Goal: Task Accomplishment & Management: Use online tool/utility

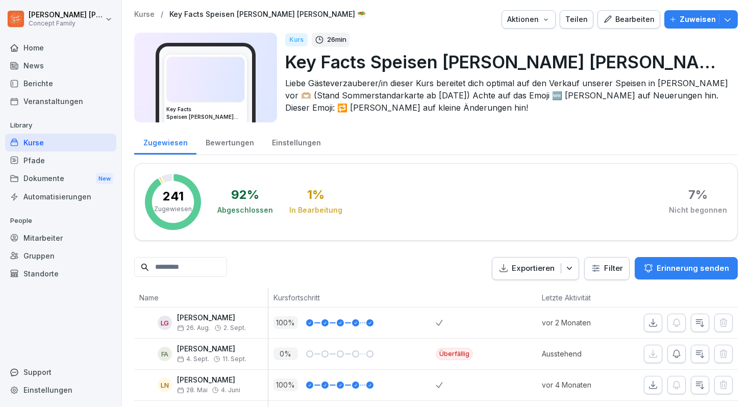
scroll to position [3, 0]
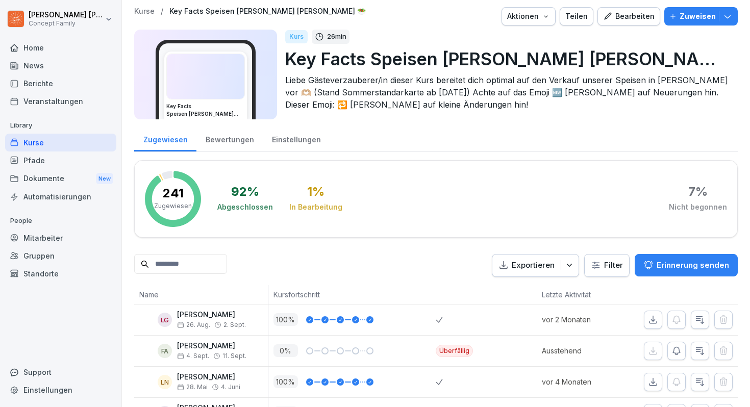
click at [618, 18] on div "Bearbeiten" at bounding box center [629, 16] width 52 height 11
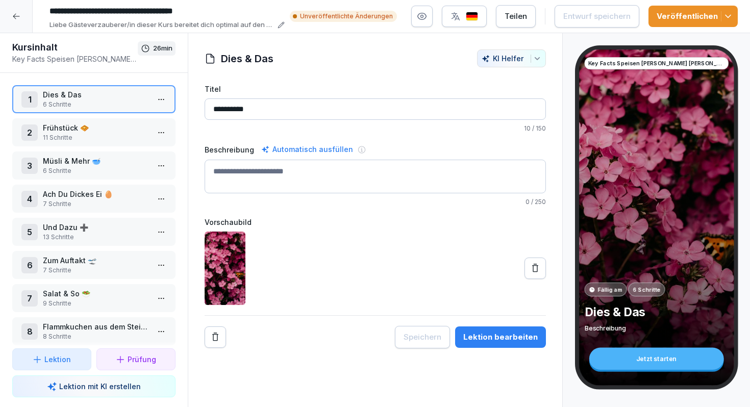
click at [163, 102] on html "**********" at bounding box center [375, 203] width 750 height 407
click at [146, 120] on div "Schritte bearbeiten" at bounding box center [123, 119] width 78 height 11
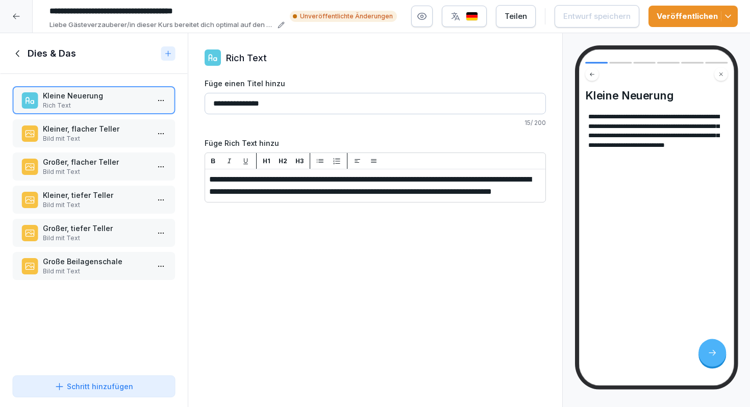
click at [88, 140] on p "Bild mit Text" at bounding box center [96, 138] width 106 height 9
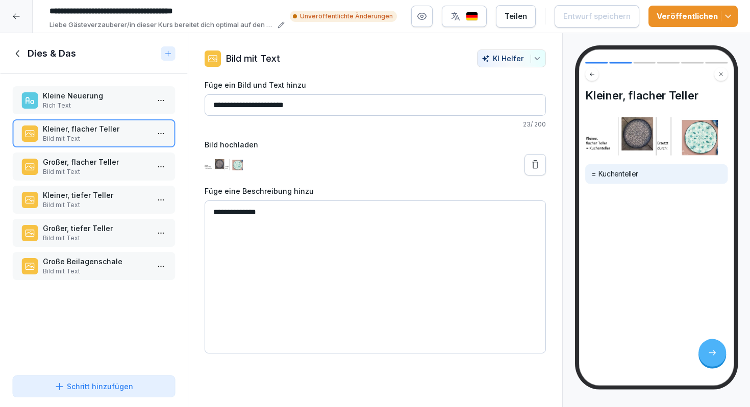
click at [82, 168] on p "Bild mit Text" at bounding box center [96, 171] width 106 height 9
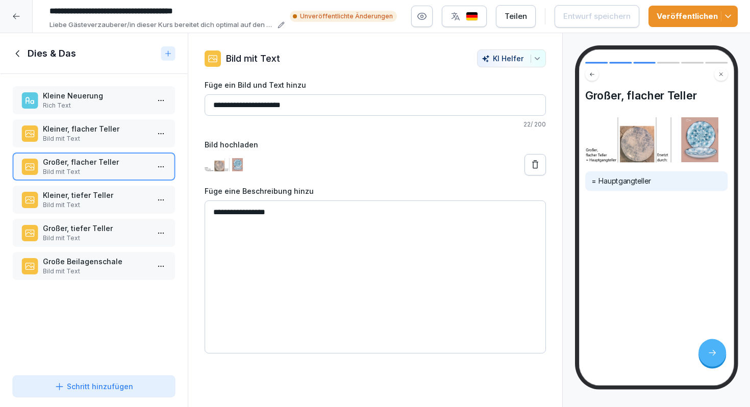
click at [83, 200] on p "Kleiner, tiefer Teller" at bounding box center [96, 195] width 106 height 11
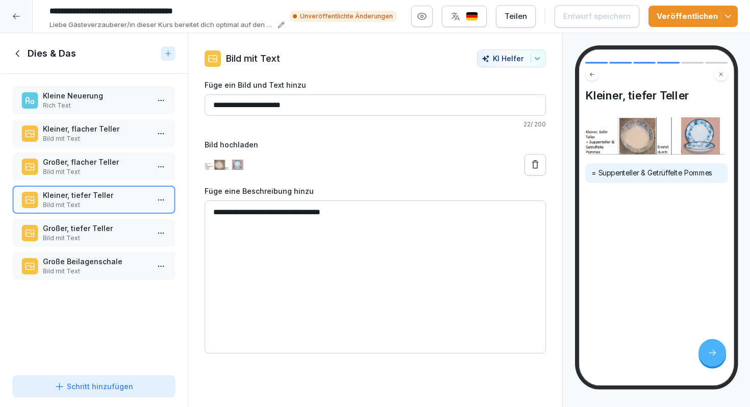
click at [81, 239] on p "Bild mit Text" at bounding box center [96, 238] width 106 height 9
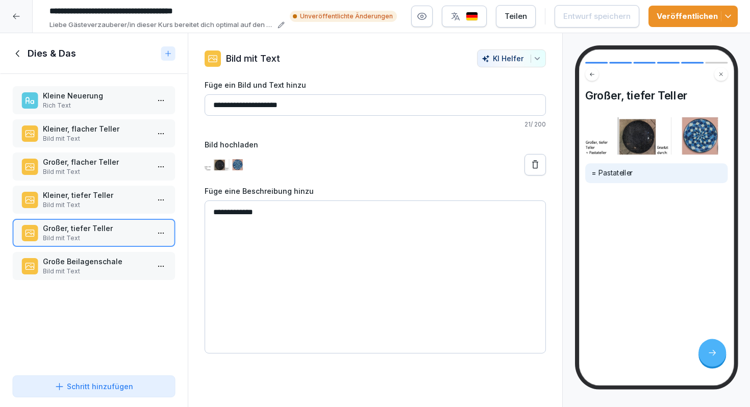
click at [86, 263] on p "Große Beilagenschale" at bounding box center [96, 261] width 106 height 11
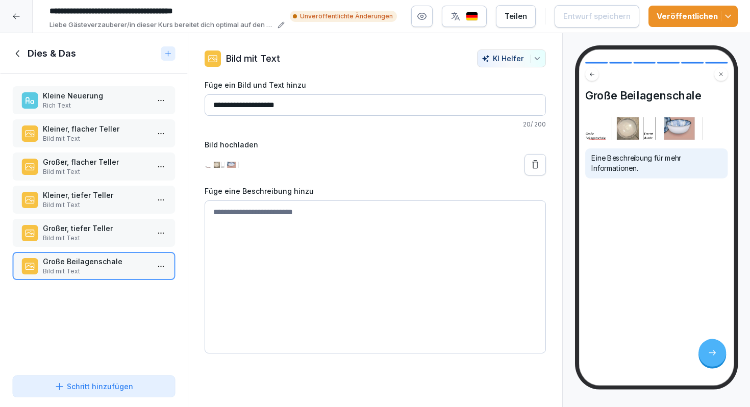
click at [264, 216] on textarea at bounding box center [376, 277] width 342 height 153
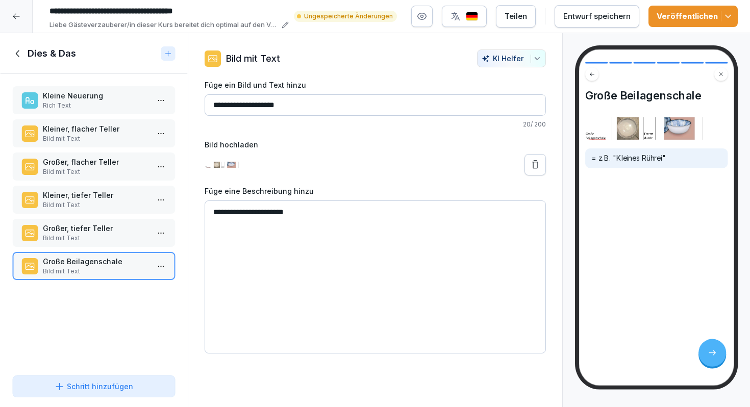
type textarea "**********"
click at [615, 20] on div "Entwurf speichern" at bounding box center [597, 16] width 67 height 11
click at [20, 50] on icon at bounding box center [17, 53] width 11 height 11
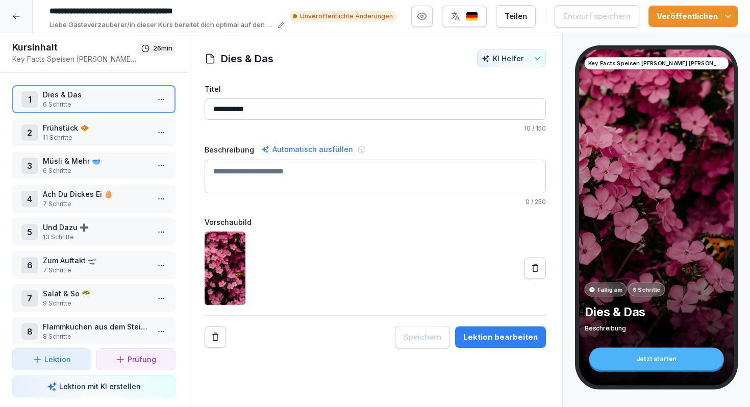
click at [66, 120] on div "2 Frühstück 🧇 11 Schritte" at bounding box center [93, 132] width 163 height 28
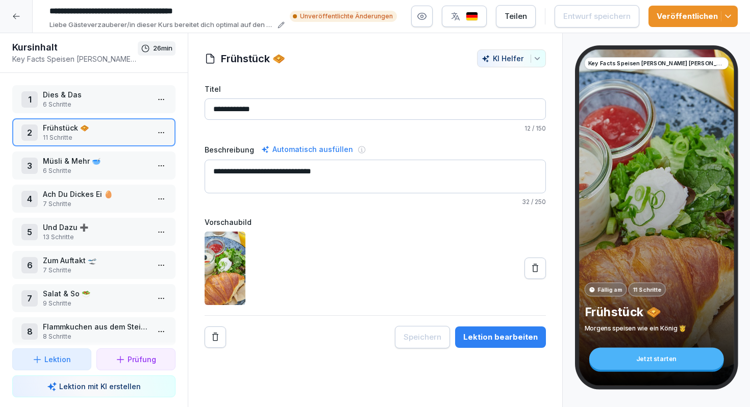
click at [161, 131] on html "**********" at bounding box center [375, 203] width 750 height 407
click at [156, 148] on div "Schritte bearbeiten" at bounding box center [123, 153] width 78 height 11
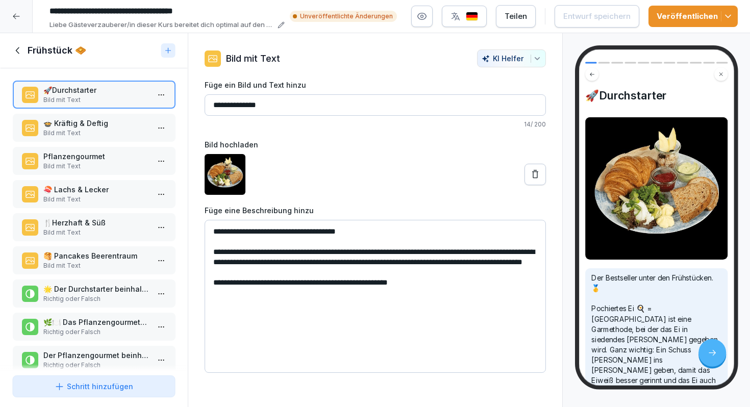
click at [111, 123] on p "🍲 Kräftig & Deftig" at bounding box center [96, 123] width 106 height 11
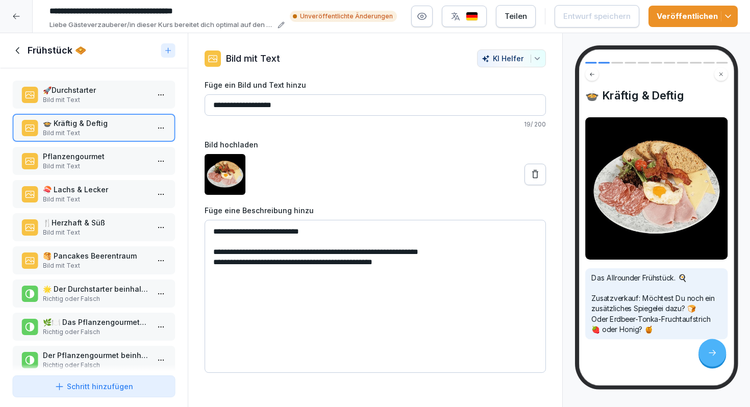
click at [108, 155] on p "Pflanzengourmet" at bounding box center [96, 156] width 106 height 11
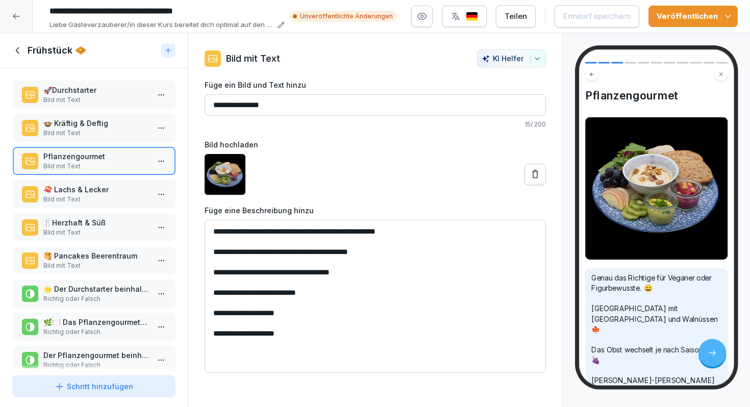
click at [110, 197] on p "Bild mit Text" at bounding box center [96, 199] width 106 height 9
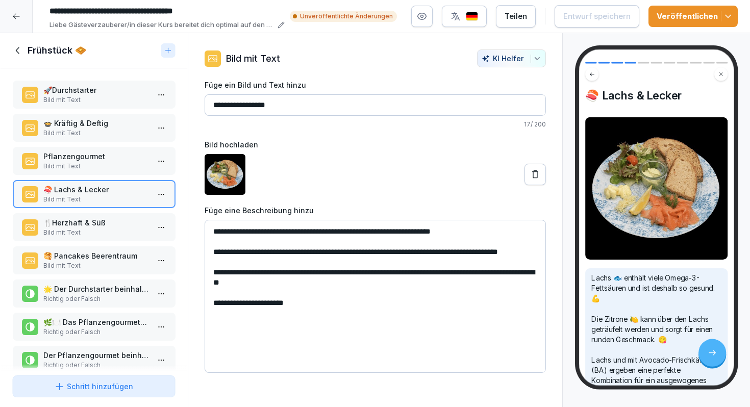
click at [103, 226] on p "🍴Herzhaft & Süß" at bounding box center [96, 222] width 106 height 11
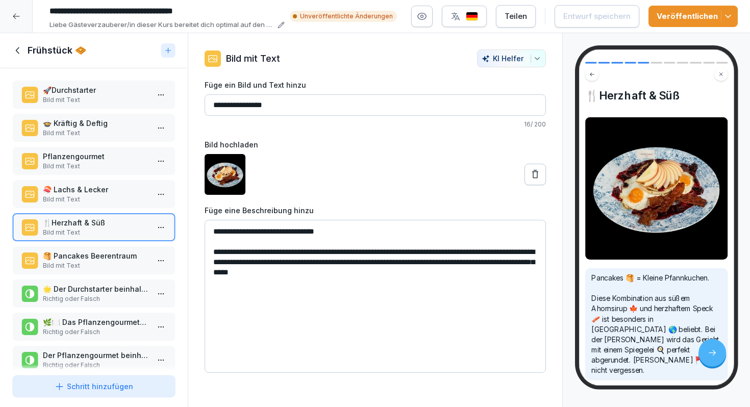
click at [101, 256] on p "🥞 Pancakes Beerentraum" at bounding box center [96, 256] width 106 height 11
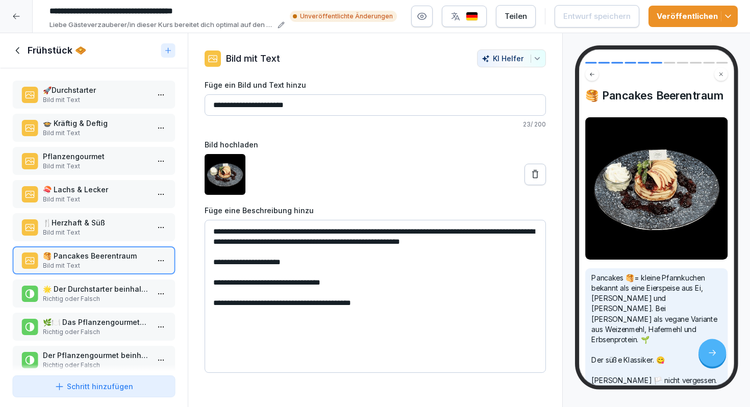
click at [96, 291] on p "🌟 Der Durchstarter beinhaltet ein Spiegelei." at bounding box center [96, 289] width 106 height 11
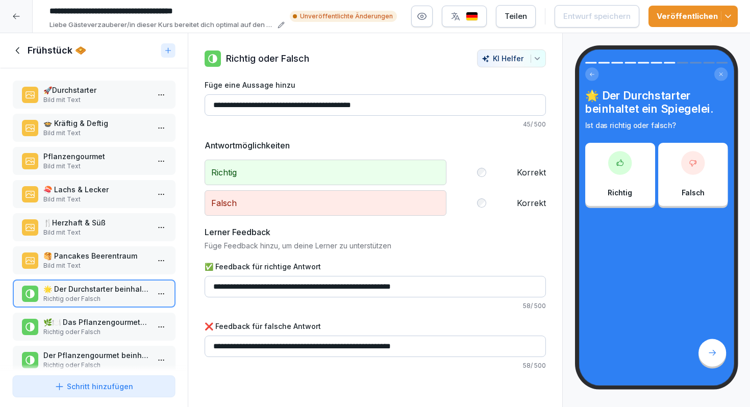
click at [109, 314] on div "🌿🍽️ Das Pflanzengourmet-Frühstück ist vegan. Richtig oder Falsch" at bounding box center [93, 327] width 163 height 28
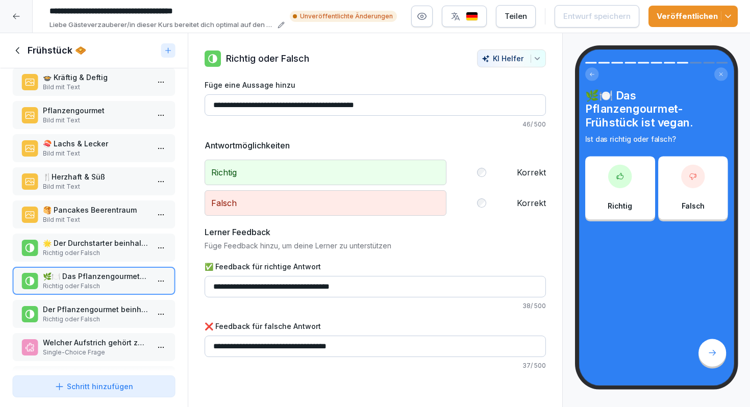
scroll to position [53, 0]
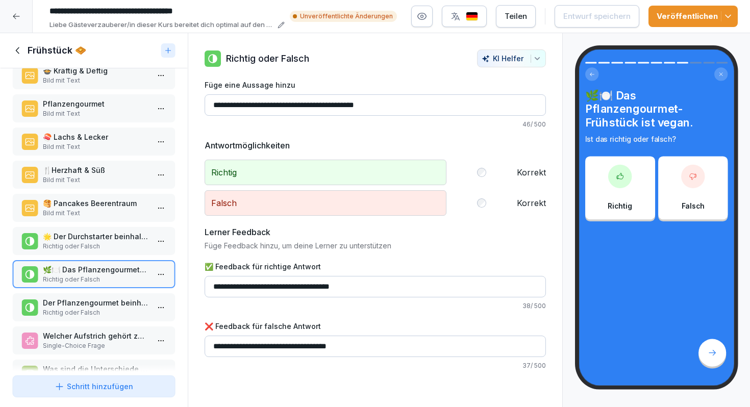
click at [124, 305] on p "Der Pflanzengourmet beinhaltet Nüsse." at bounding box center [96, 303] width 106 height 11
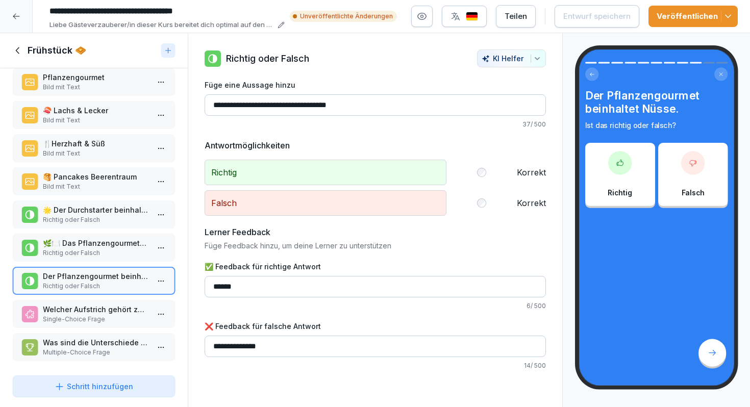
scroll to position [81, 0]
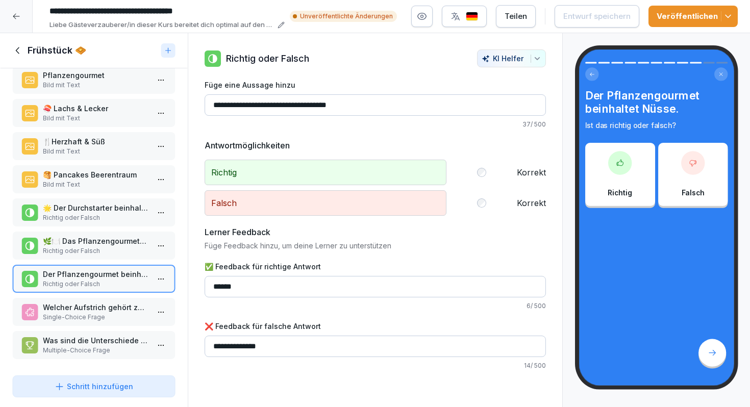
click at [124, 305] on p "Welcher Aufstrich gehört zum „Lachs & Lecker“-Frühstück?" at bounding box center [96, 307] width 106 height 11
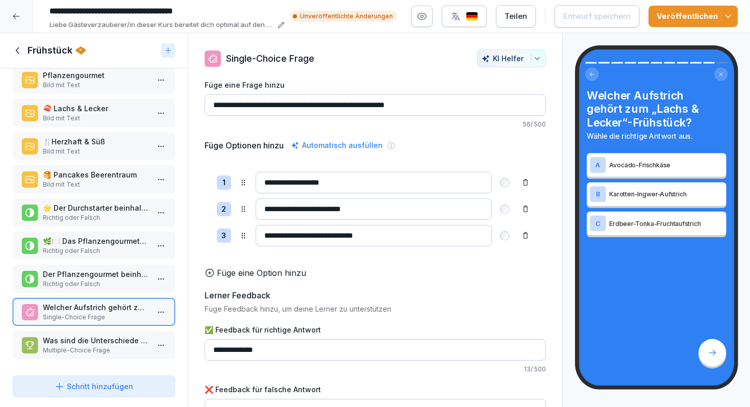
click at [117, 340] on p "Was sind die Unterschiede zwischen „Herzhaft & Süß“ und den „Pancakes Beerentra…" at bounding box center [96, 340] width 106 height 11
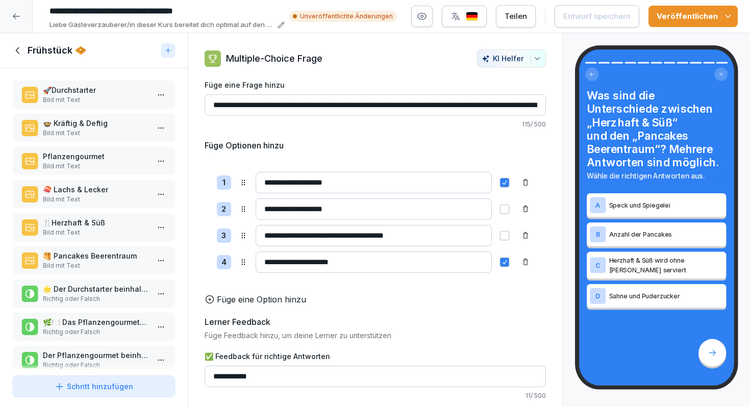
click at [51, 51] on h1 "Frühstück 🧇" at bounding box center [57, 50] width 59 height 12
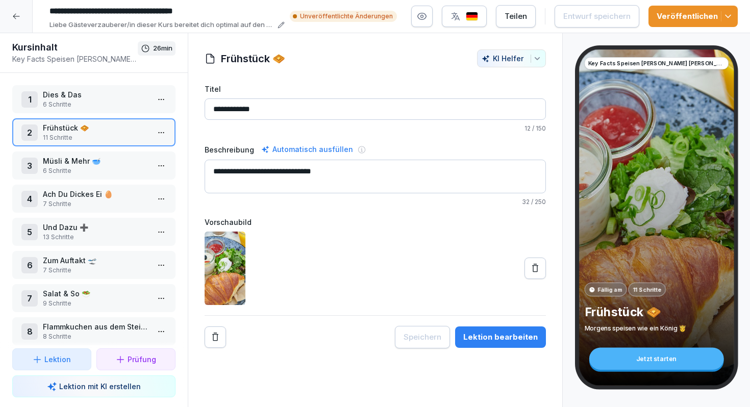
click at [84, 157] on p "Müsli & Mehr 🥣" at bounding box center [96, 161] width 106 height 11
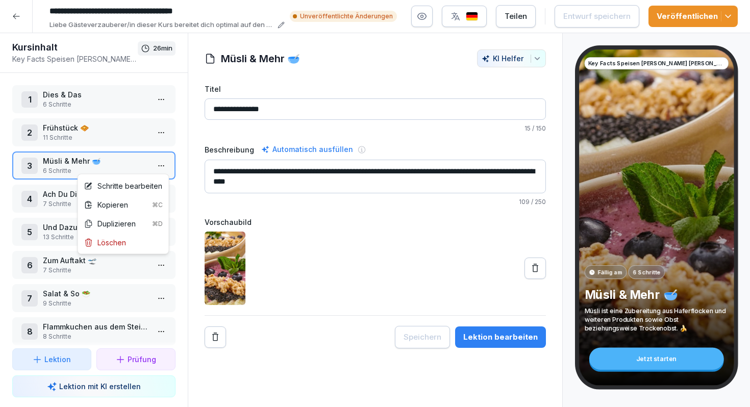
click at [158, 168] on html "**********" at bounding box center [375, 203] width 750 height 407
click at [152, 182] on div "Schritte bearbeiten" at bounding box center [123, 186] width 78 height 11
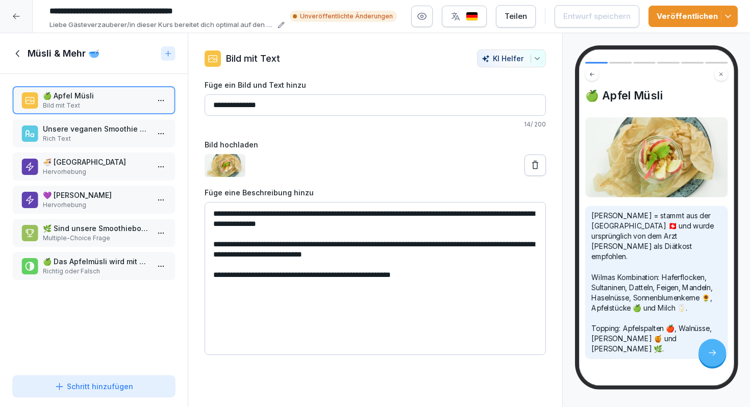
click at [75, 127] on p "Unsere veganen Smoothie Bowls" at bounding box center [96, 129] width 106 height 11
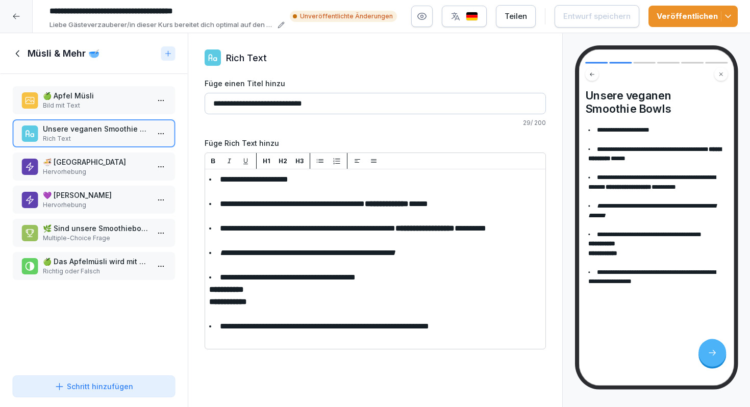
click at [64, 160] on p "🍜 [GEOGRAPHIC_DATA]" at bounding box center [96, 162] width 106 height 11
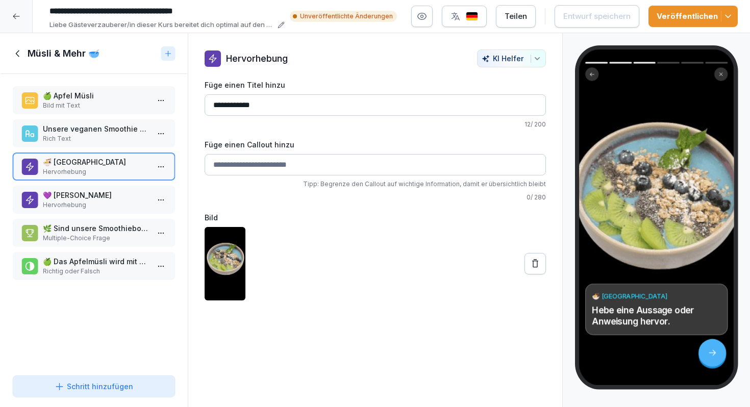
click at [70, 194] on p "💜 [PERSON_NAME]" at bounding box center [96, 195] width 106 height 11
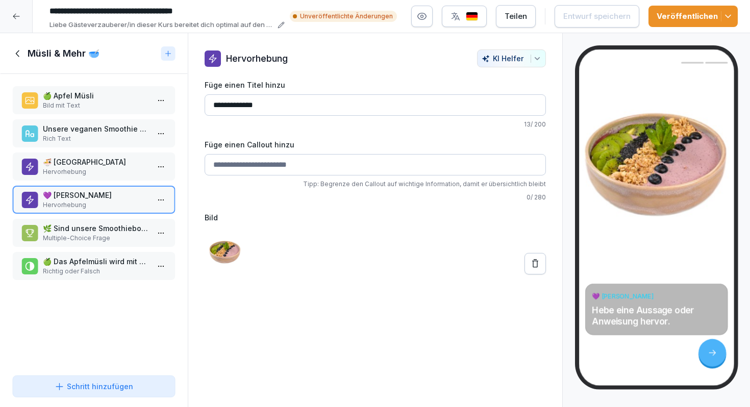
click at [94, 176] on p "Hervorhebung" at bounding box center [96, 171] width 106 height 9
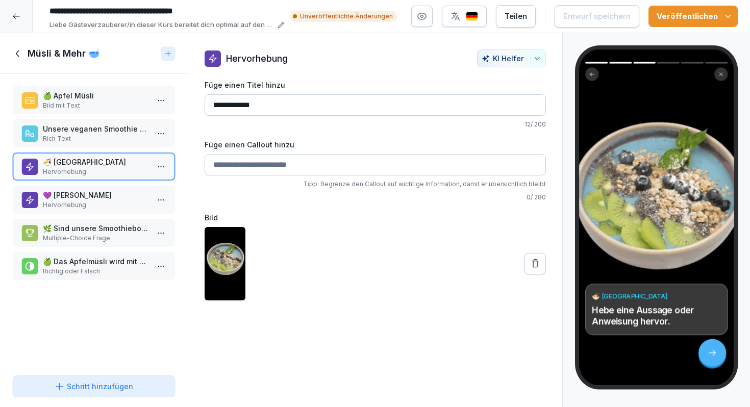
click at [96, 202] on p "Hervorhebung" at bounding box center [96, 205] width 106 height 9
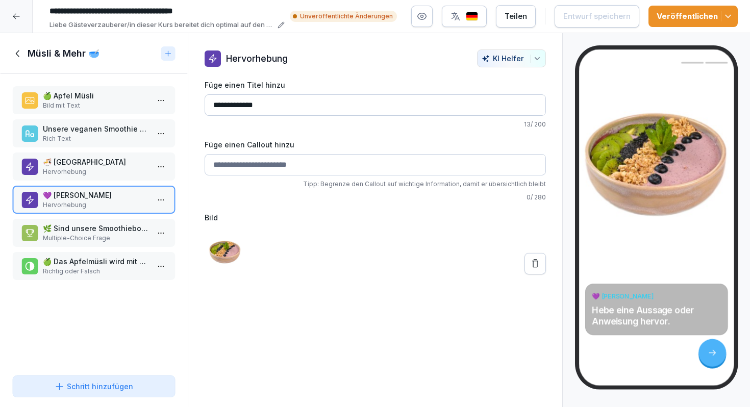
click at [104, 233] on p "🌿 Sind unsere Smoothiebowls vegan oder vegetarisch?🌱" at bounding box center [96, 228] width 106 height 11
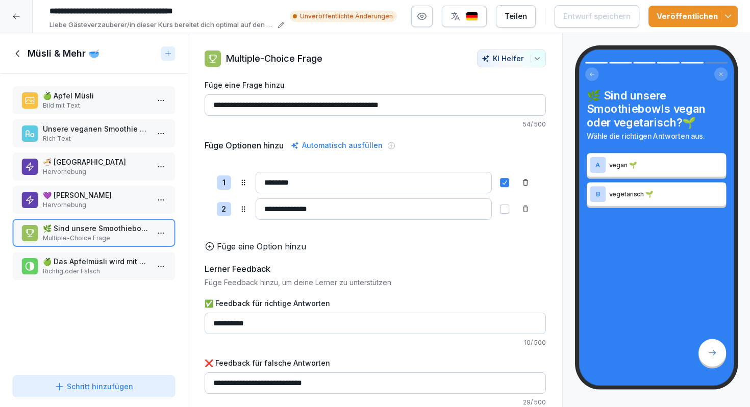
click at [99, 261] on p "🍏 Das Apfelmüsli wird mit Honig serviert." at bounding box center [96, 261] width 106 height 11
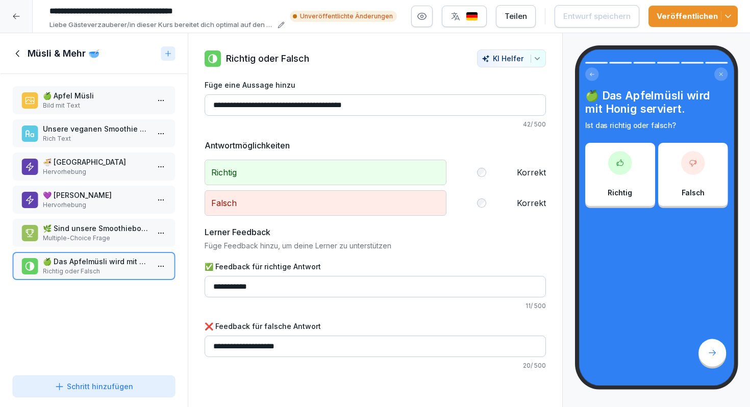
click at [45, 48] on h1 "Müsli & Mehr 🥣" at bounding box center [64, 53] width 72 height 12
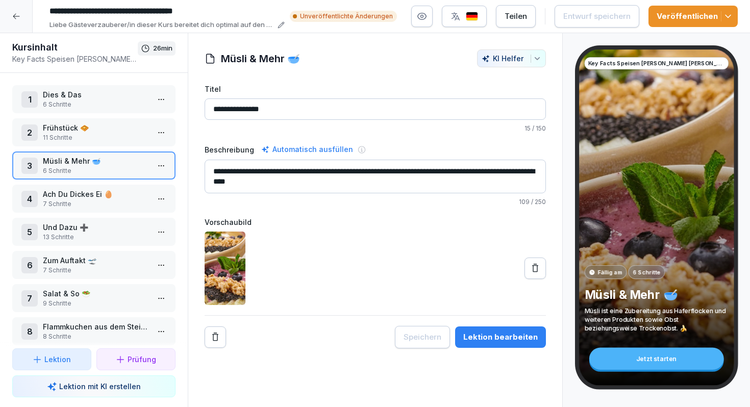
click at [139, 200] on p "7 Schritte" at bounding box center [96, 204] width 106 height 9
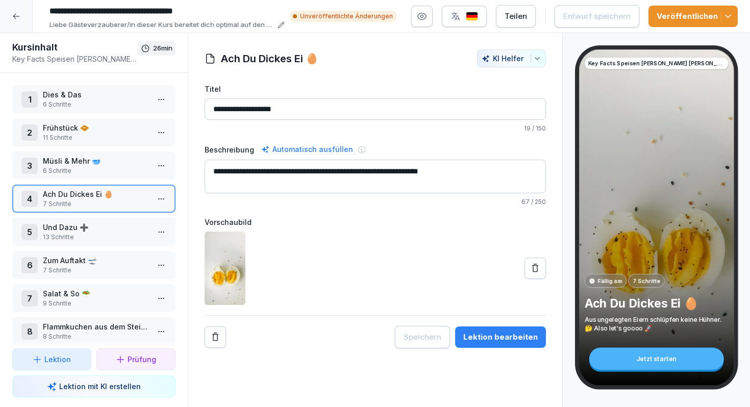
click at [165, 198] on html "**********" at bounding box center [375, 203] width 750 height 407
click at [156, 212] on div "Schritte bearbeiten" at bounding box center [123, 219] width 87 height 19
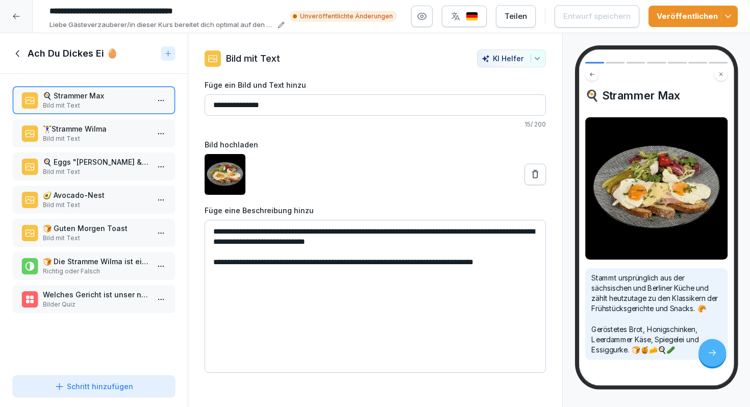
click at [112, 126] on p "🏋️‍♀️Stramme Wilma" at bounding box center [96, 129] width 106 height 11
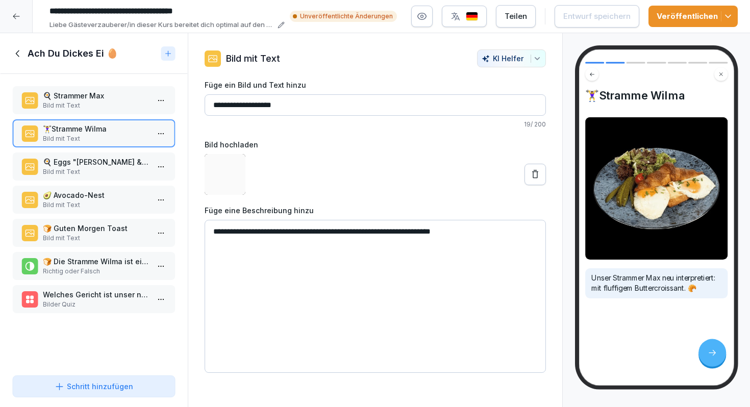
click at [106, 162] on p "🍳 Eggs "[PERSON_NAME] & [PERSON_NAME]"" at bounding box center [96, 162] width 106 height 11
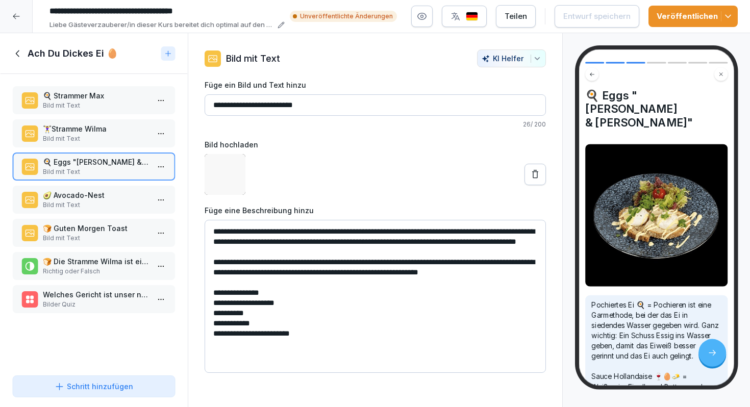
click at [101, 192] on p "🥑 Avocado-Nest" at bounding box center [96, 195] width 106 height 11
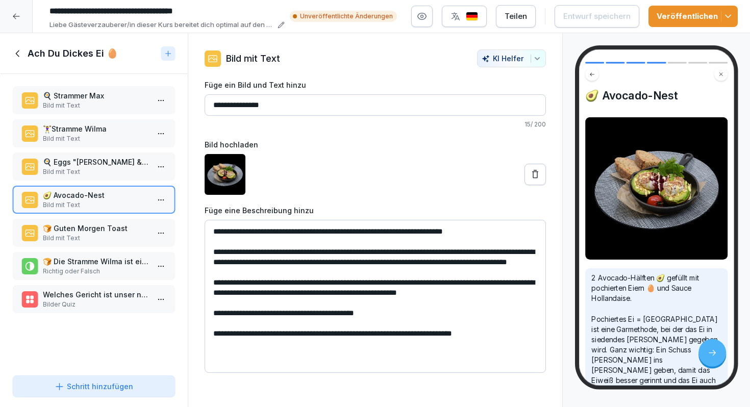
click at [98, 220] on div "🍞 Guten Morgen Toast Bild mit Text" at bounding box center [93, 233] width 163 height 28
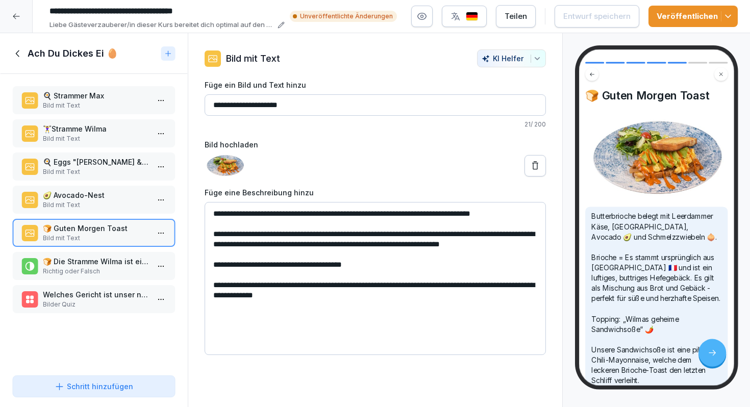
click at [109, 264] on p "🍞 Die Stramme Wilma ist ein Gericht mit Brot" at bounding box center [96, 261] width 106 height 11
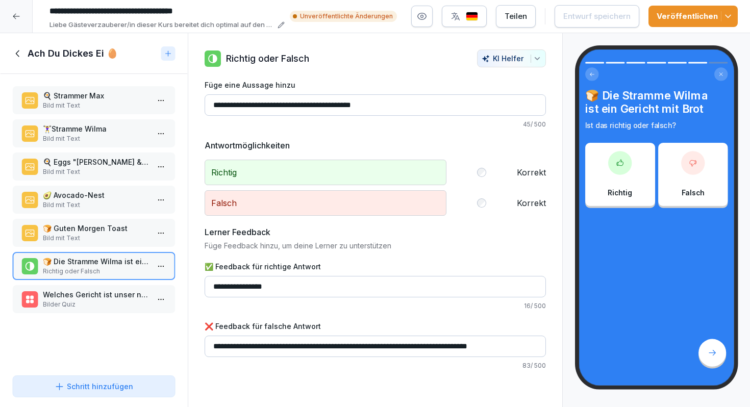
click at [108, 295] on p "Welches Gericht ist unser neues Guten Morgen Toast?" at bounding box center [96, 294] width 106 height 11
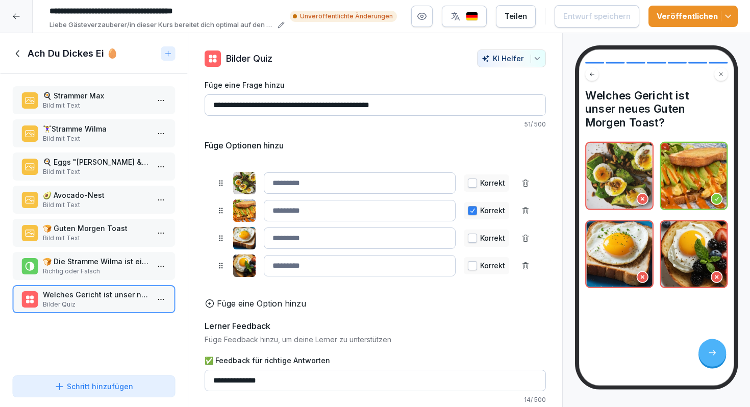
click at [41, 54] on h1 "Ach Du Dickes Ei 🥚" at bounding box center [73, 53] width 90 height 12
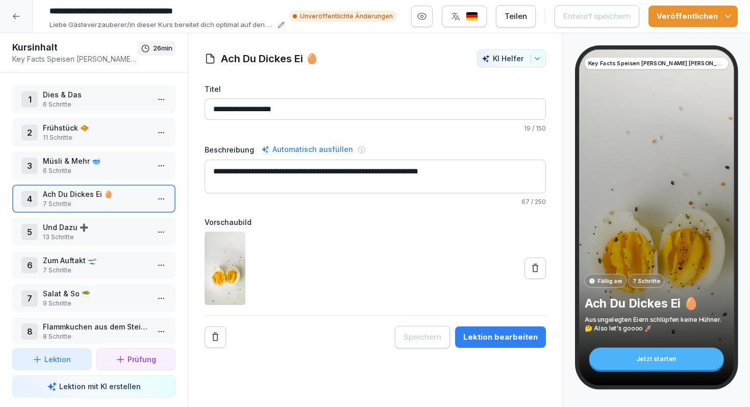
click at [62, 237] on p "13 Schritte" at bounding box center [96, 237] width 106 height 9
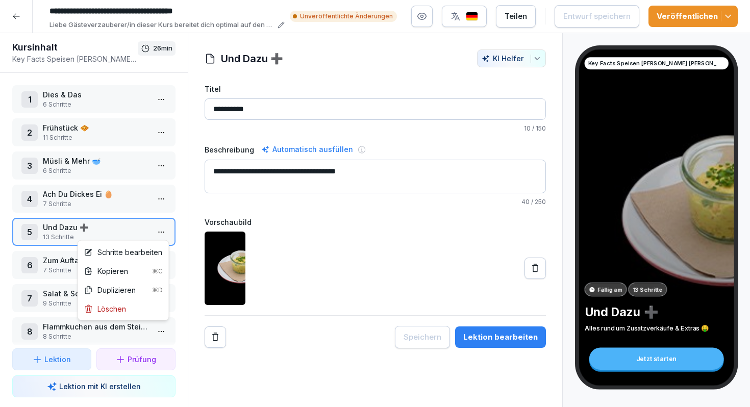
click at [156, 231] on html "**********" at bounding box center [375, 203] width 750 height 407
click at [125, 254] on div "Schritte bearbeiten" at bounding box center [123, 252] width 78 height 11
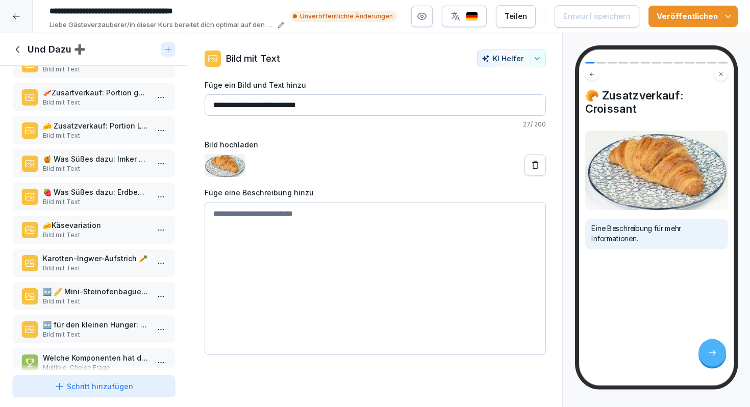
scroll to position [145, 0]
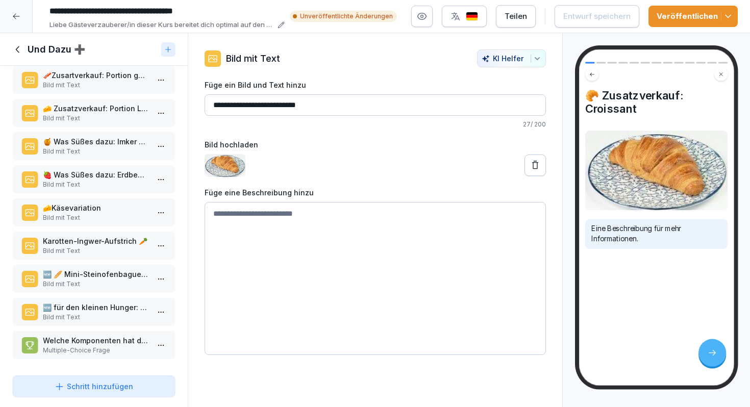
click at [113, 281] on p "Bild mit Text" at bounding box center [96, 284] width 106 height 9
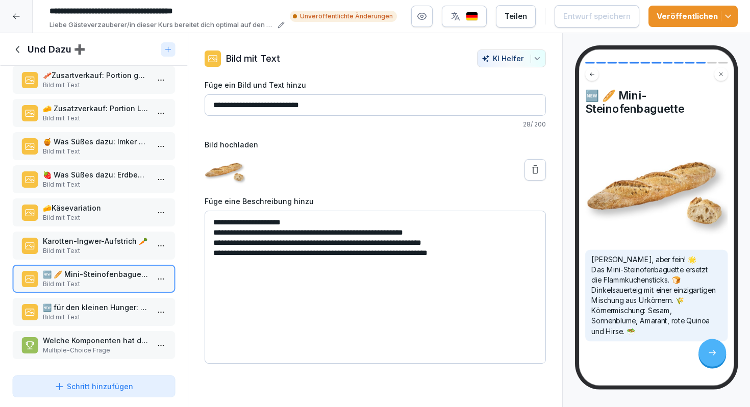
click at [112, 312] on p "🆕 für den kleinen Hunger: Super Nuggis" at bounding box center [96, 307] width 106 height 11
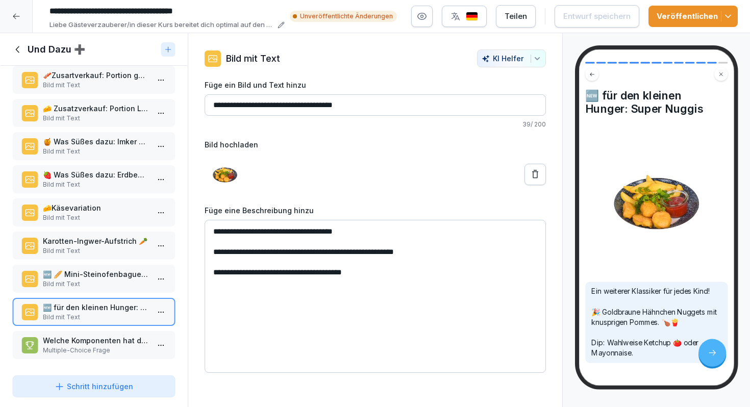
click at [38, 52] on h1 "Und Dazu ➕" at bounding box center [57, 49] width 58 height 12
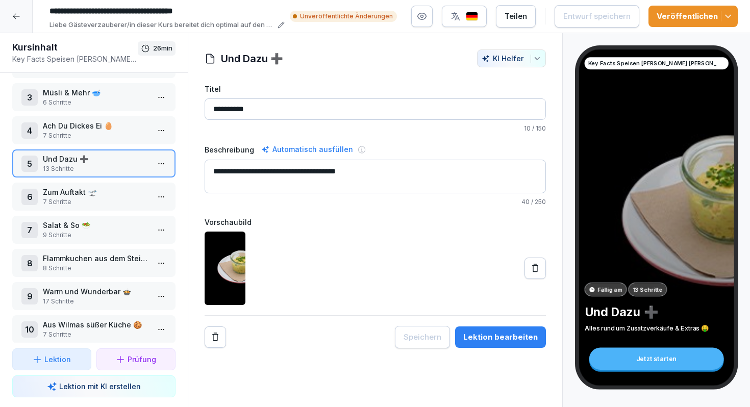
scroll to position [76, 0]
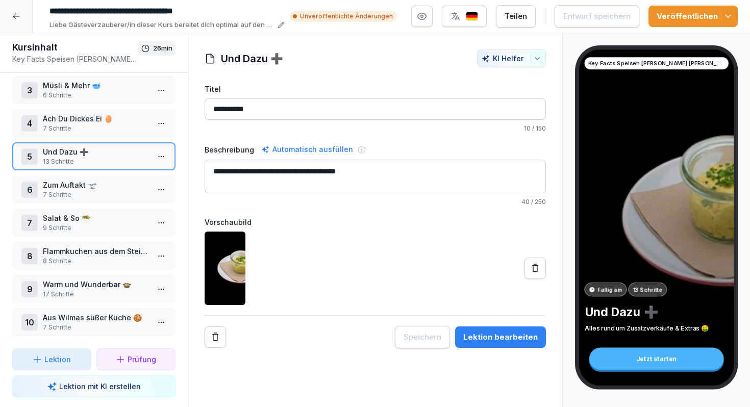
click at [115, 185] on p "Zum Auftakt 🛫" at bounding box center [96, 185] width 106 height 11
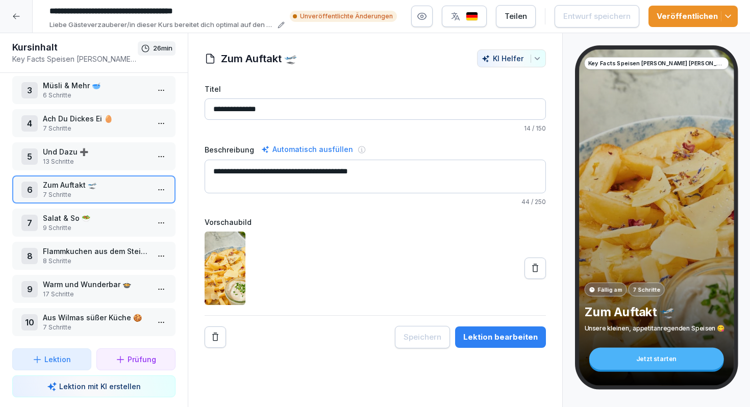
click at [157, 188] on html "**********" at bounding box center [375, 203] width 750 height 407
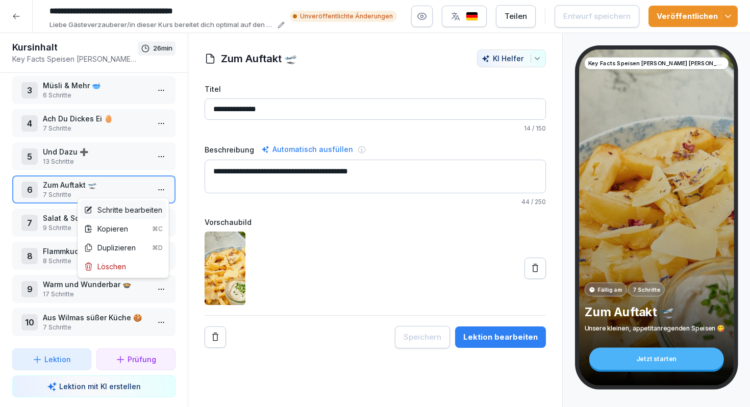
click at [148, 202] on div "Schritte bearbeiten" at bounding box center [123, 210] width 87 height 19
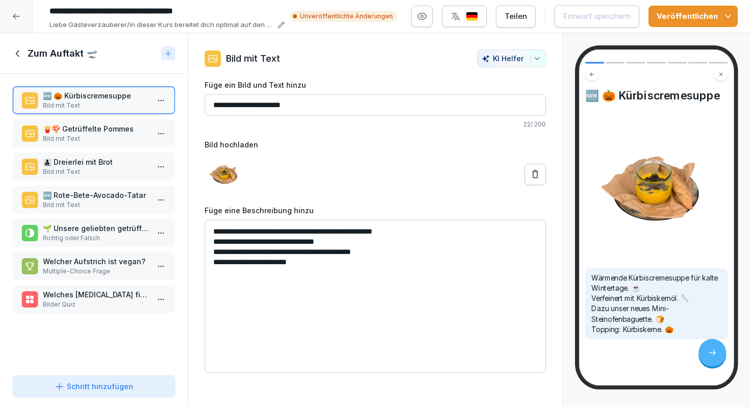
click at [105, 198] on p "🆕 Rote-Bete-Avocado-Tatar" at bounding box center [96, 195] width 106 height 11
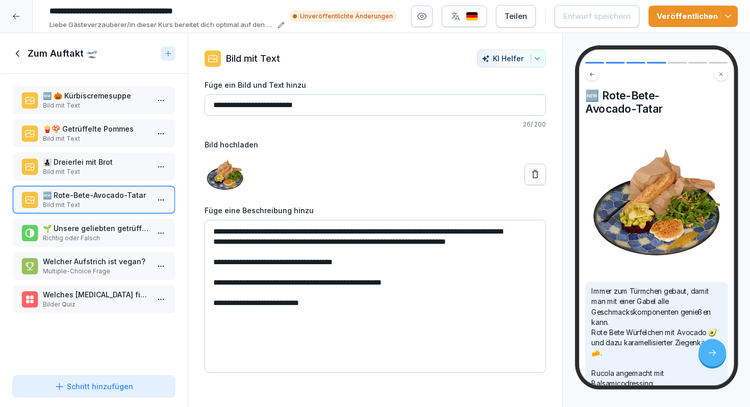
click at [85, 228] on p "🌱 Unsere geliebten getrüffelten Pommes sind vegan. 🌴" at bounding box center [96, 228] width 106 height 11
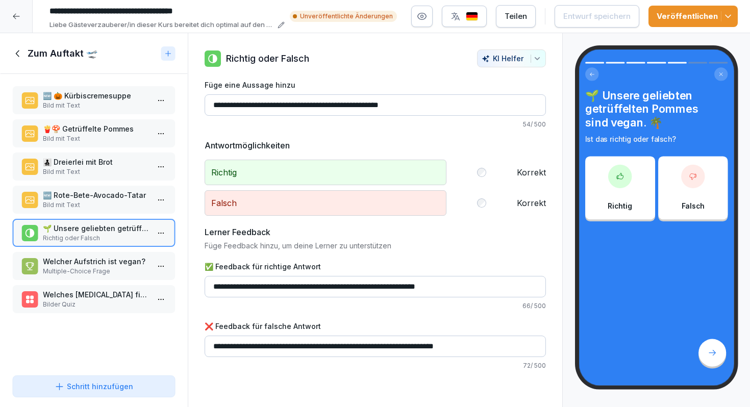
click at [102, 262] on p "Welcher Aufstrich ist vegan?" at bounding box center [96, 261] width 106 height 11
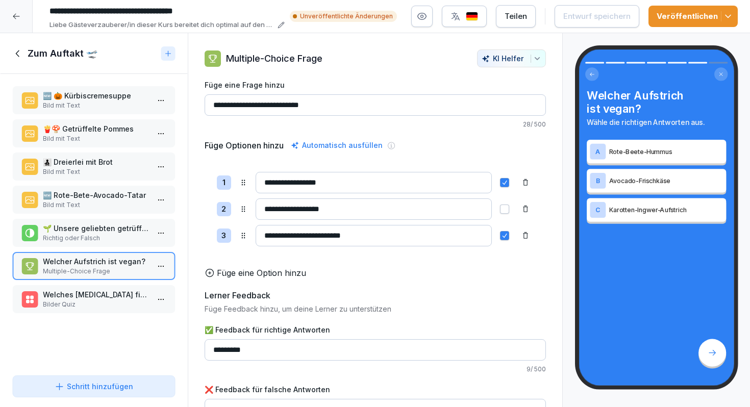
click at [105, 300] on p "Welches [MEDICAL_DATA] findet sich auf der Winterstandardkarte bei [PERSON_NAME…" at bounding box center [96, 294] width 106 height 11
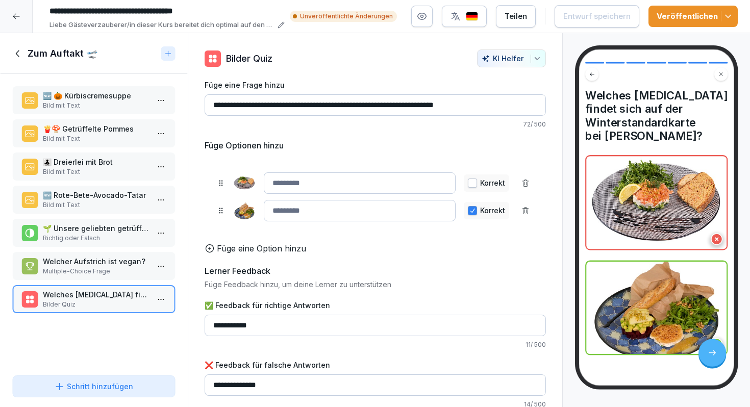
click at [21, 51] on icon at bounding box center [17, 53] width 11 height 11
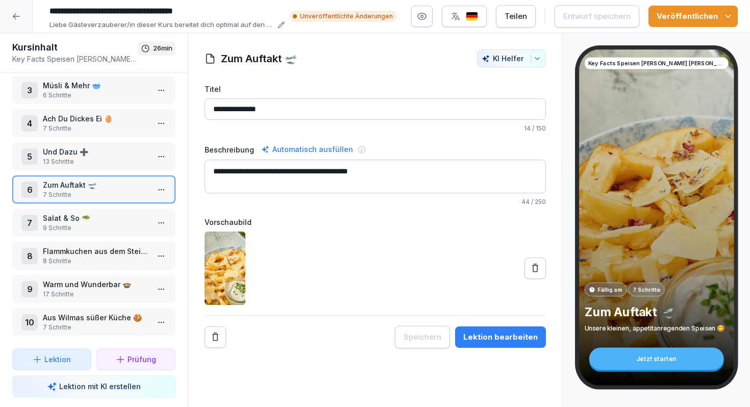
click at [103, 223] on p "Salat & So 🥗" at bounding box center [96, 218] width 106 height 11
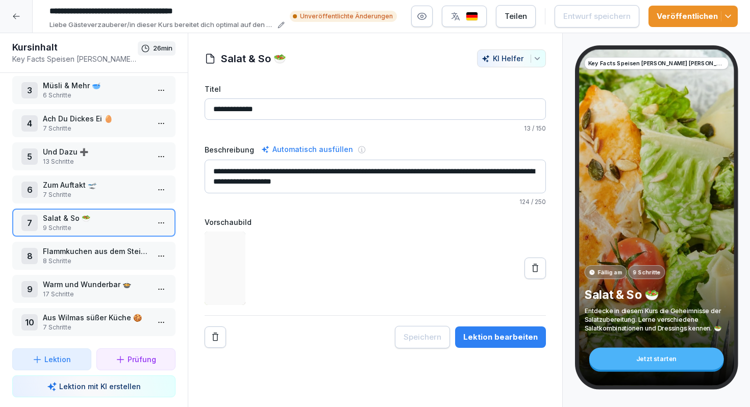
click at [153, 223] on html "**********" at bounding box center [375, 203] width 750 height 407
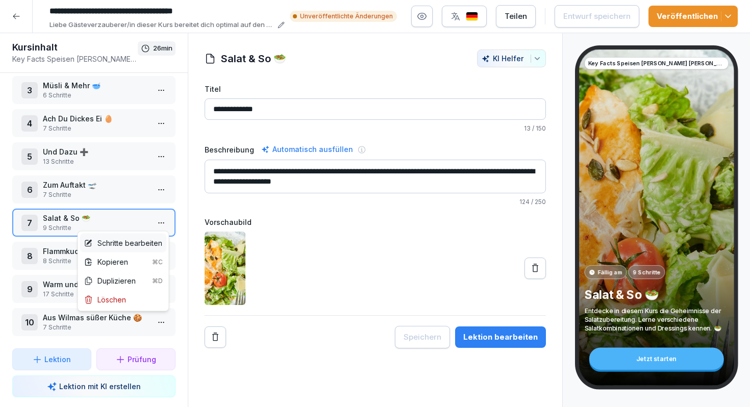
click at [142, 237] on div "Schritte bearbeiten" at bounding box center [123, 243] width 87 height 19
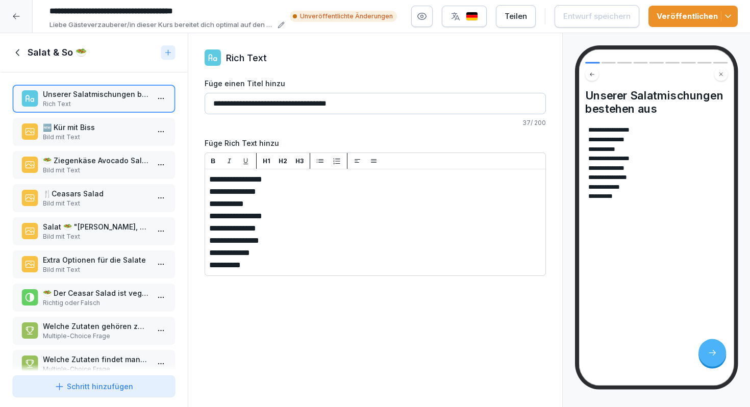
click at [128, 133] on p "Bild mit Text" at bounding box center [96, 137] width 106 height 9
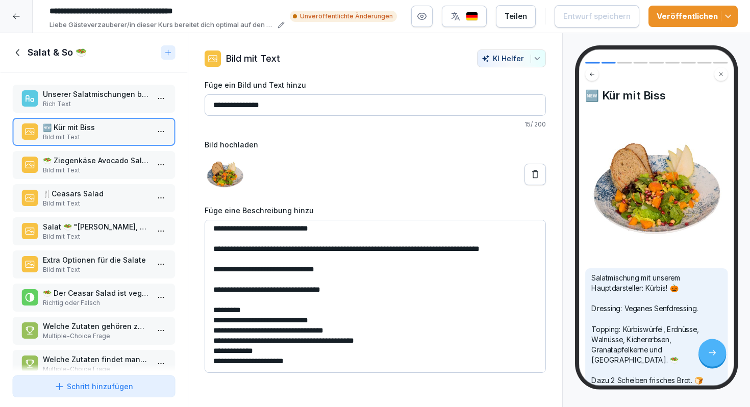
scroll to position [34, 0]
click at [114, 167] on p "Bild mit Text" at bounding box center [96, 170] width 106 height 9
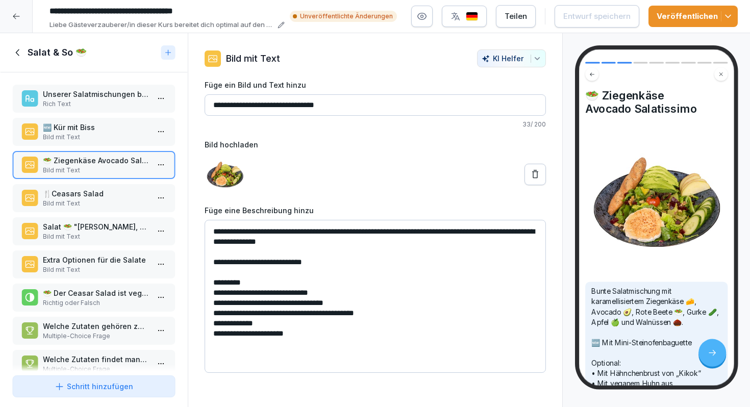
click at [100, 192] on p "🍴Ceasars Salad" at bounding box center [96, 193] width 106 height 11
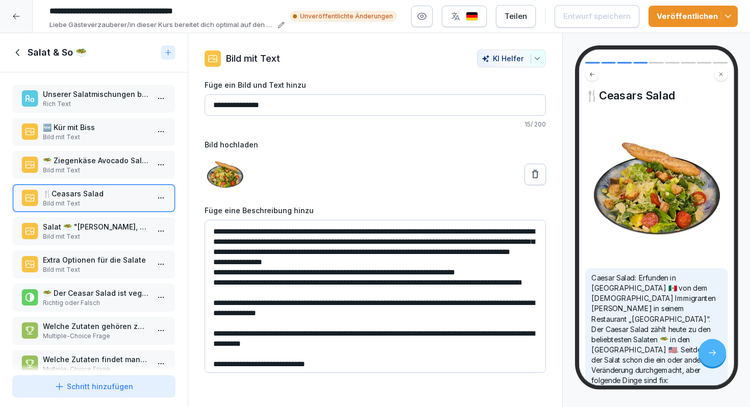
click at [250, 104] on input "**********" at bounding box center [376, 104] width 342 height 21
type input "**********"
click at [596, 21] on div "Entwurf speichern" at bounding box center [597, 16] width 67 height 11
click at [339, 355] on textarea "**********" at bounding box center [376, 296] width 342 height 153
type textarea "**********"
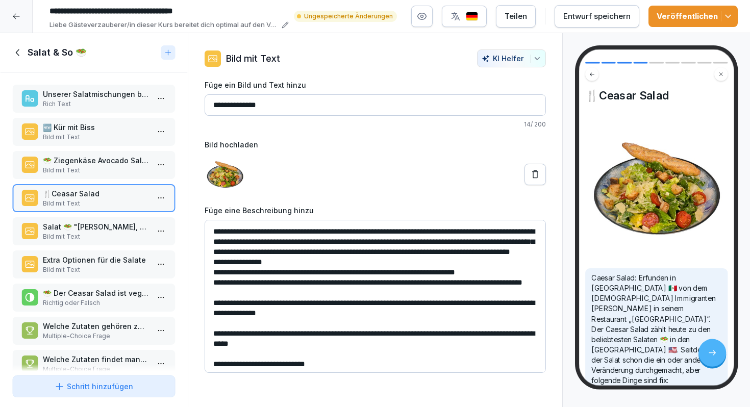
click at [598, 21] on div "Entwurf speichern" at bounding box center [597, 16] width 67 height 11
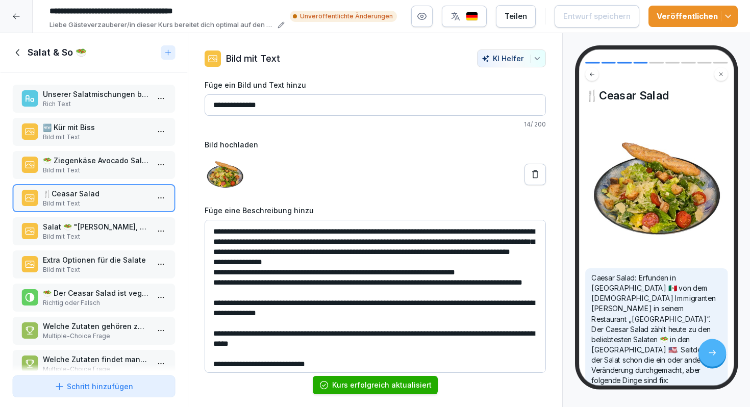
click at [84, 224] on p "Salat 🥗 "[PERSON_NAME], aber mein"" at bounding box center [96, 227] width 106 height 11
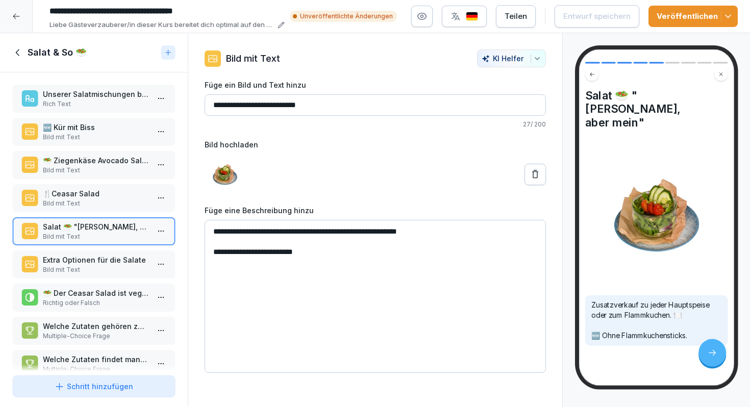
click at [82, 259] on p "Extra Optionen für die Salate" at bounding box center [96, 260] width 106 height 11
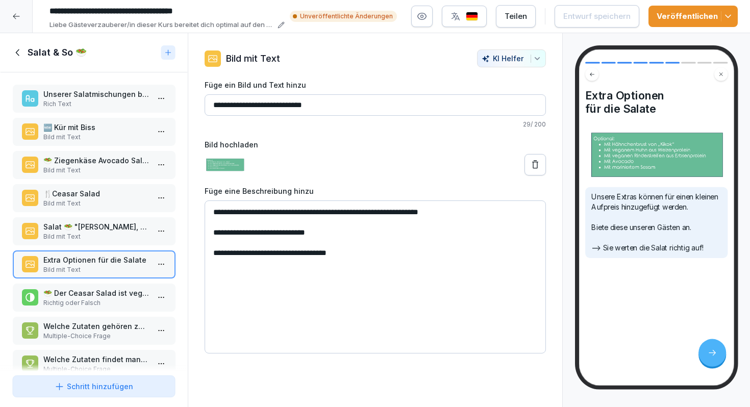
click at [112, 234] on p "Bild mit Text" at bounding box center [96, 236] width 106 height 9
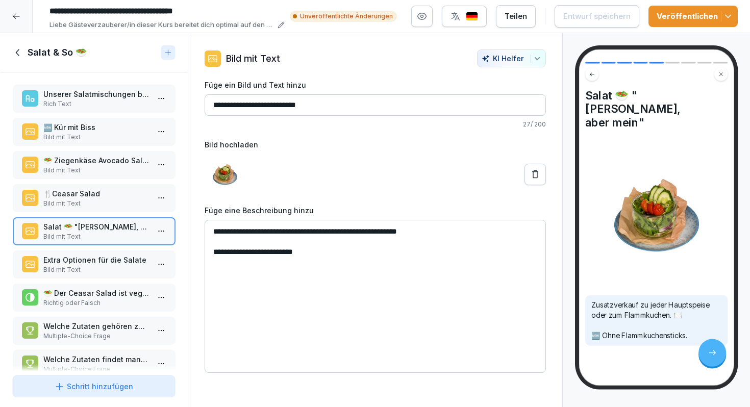
click at [110, 198] on p "🍴Ceasar Salad" at bounding box center [96, 193] width 106 height 11
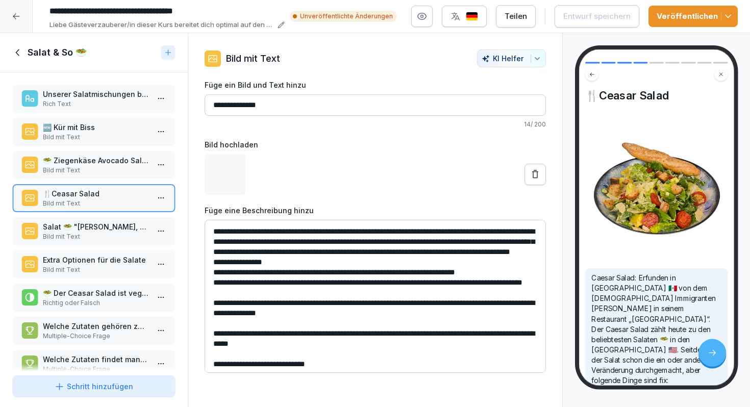
click at [115, 158] on p "🥗 Ziegenkäse Avocado Salatissimo" at bounding box center [96, 160] width 106 height 11
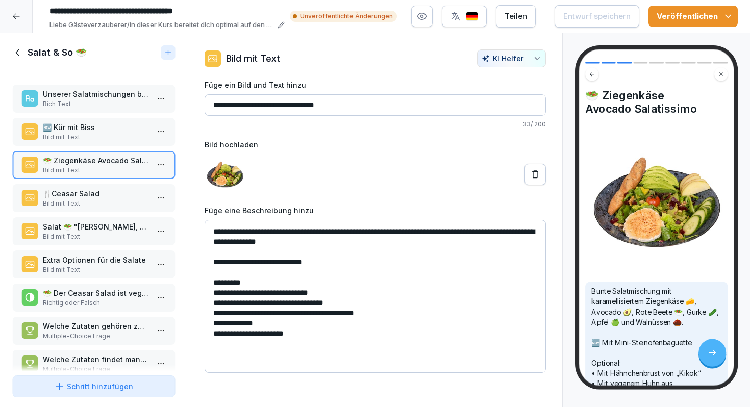
click at [106, 258] on p "Extra Optionen für die Salate" at bounding box center [96, 260] width 106 height 11
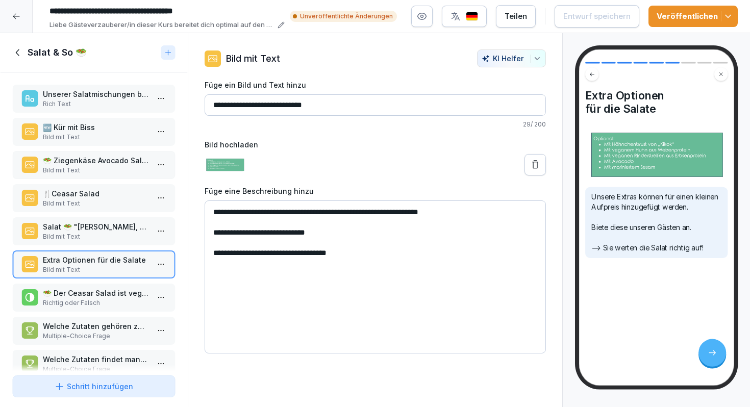
scroll to position [19, 0]
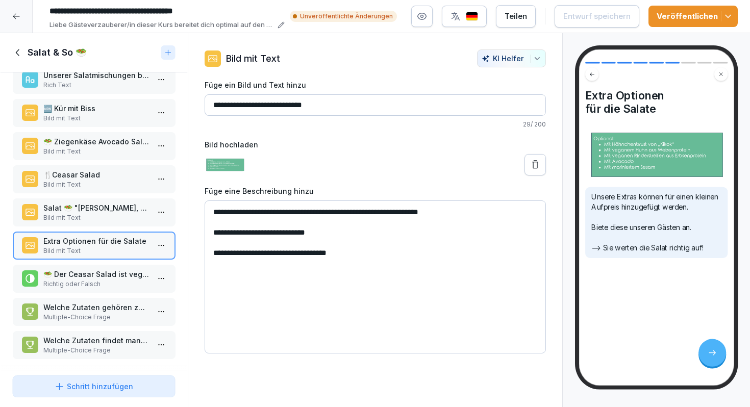
click at [106, 272] on p "🥗 Der Ceasar Salad ist vegetarsich." at bounding box center [96, 274] width 106 height 11
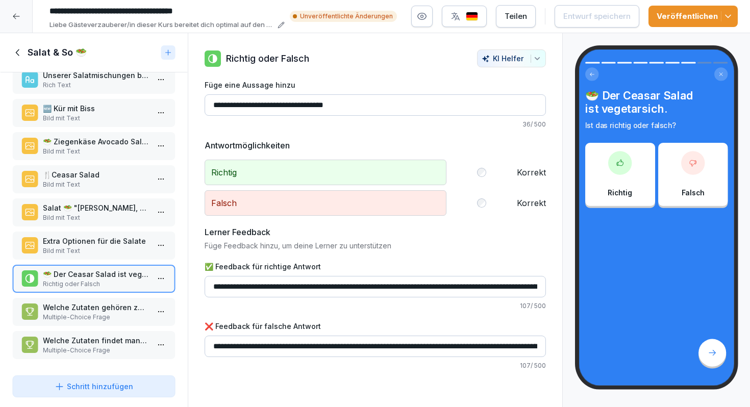
click at [96, 310] on p "Welche Zutaten gehören zum „Ziegenkäse-Avocado-Salatissimo“?" at bounding box center [96, 307] width 106 height 11
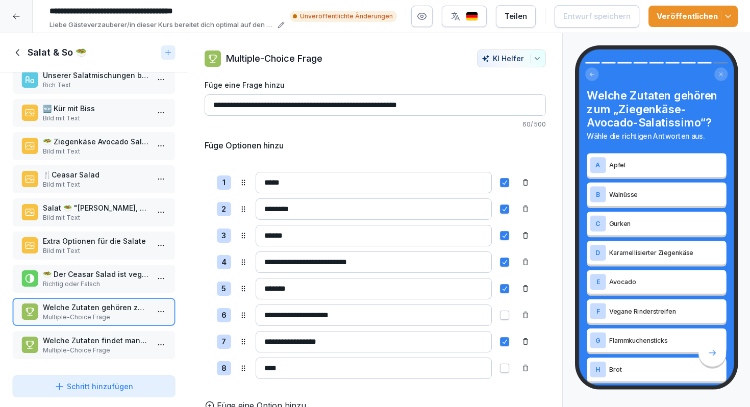
click at [88, 340] on p "Welche Zutaten findet man im "Kür mit Biss"?" at bounding box center [96, 340] width 106 height 11
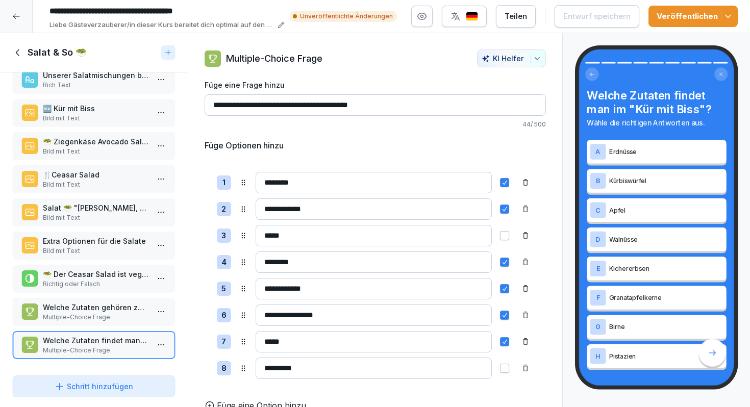
click at [46, 52] on h1 "Salat & So 🥗" at bounding box center [57, 52] width 59 height 12
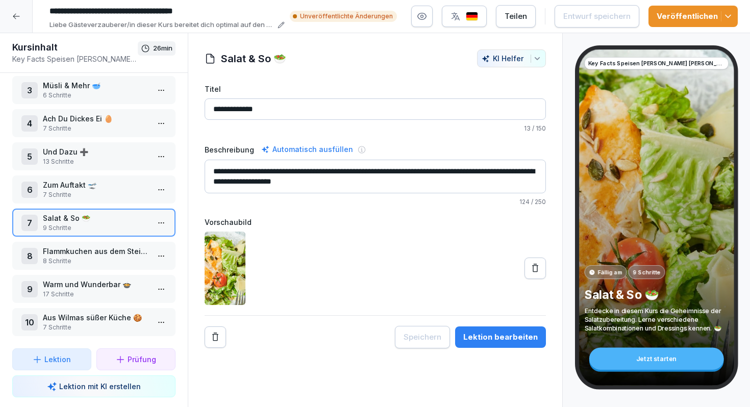
click at [72, 256] on p "Flammkuchen aus dem Steinofen 🪨" at bounding box center [96, 251] width 106 height 11
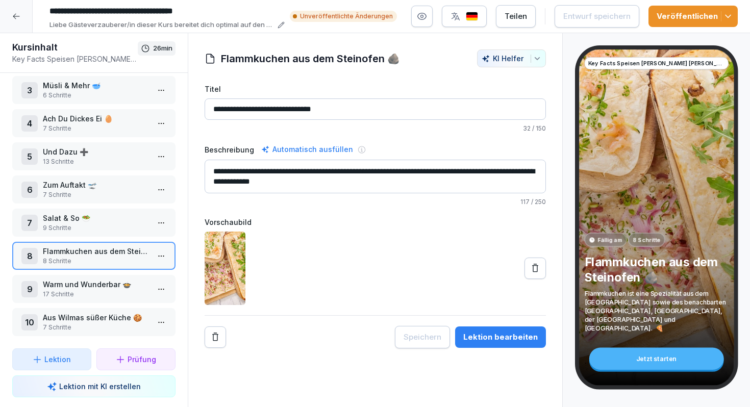
click at [159, 254] on html "**********" at bounding box center [375, 203] width 750 height 407
click at [148, 279] on div "Schritte bearbeiten" at bounding box center [123, 276] width 78 height 11
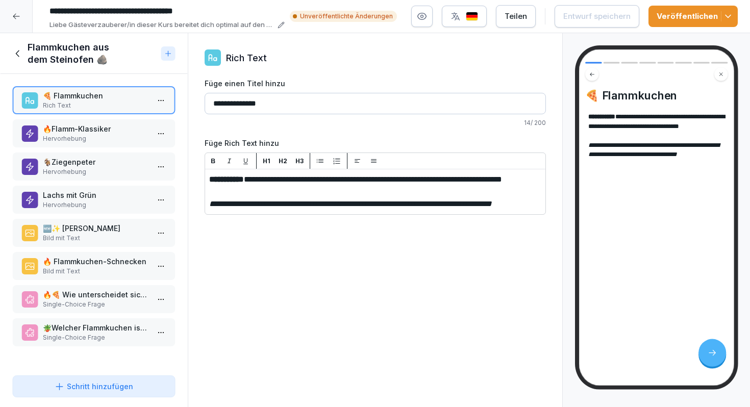
click at [102, 133] on p "🔥Flamm-Klassiker" at bounding box center [96, 129] width 106 height 11
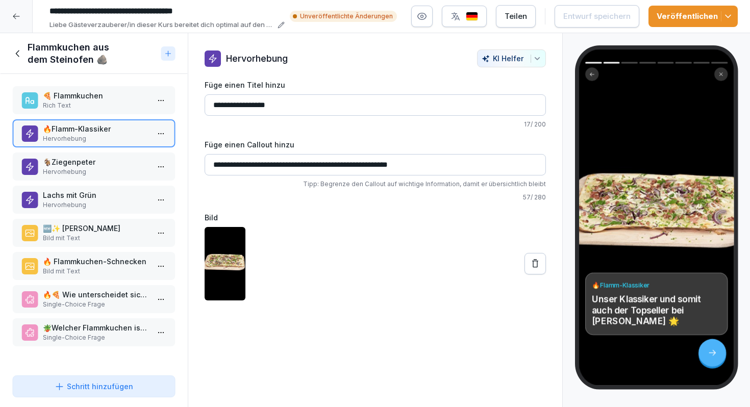
click at [111, 163] on p "🐐Ziegenpeter" at bounding box center [96, 162] width 106 height 11
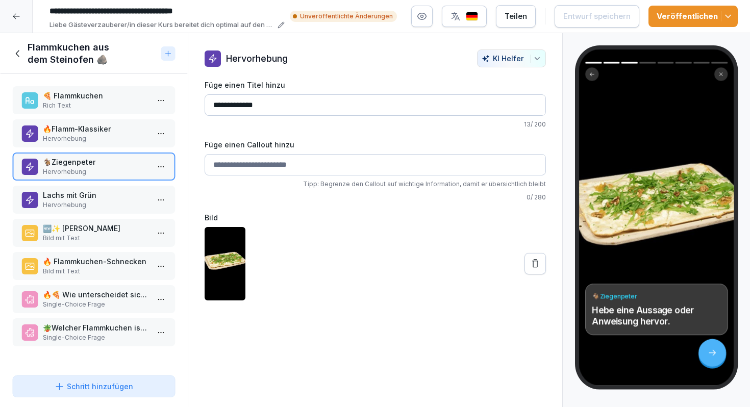
click at [108, 197] on p "Lachs mit Grün" at bounding box center [96, 195] width 106 height 11
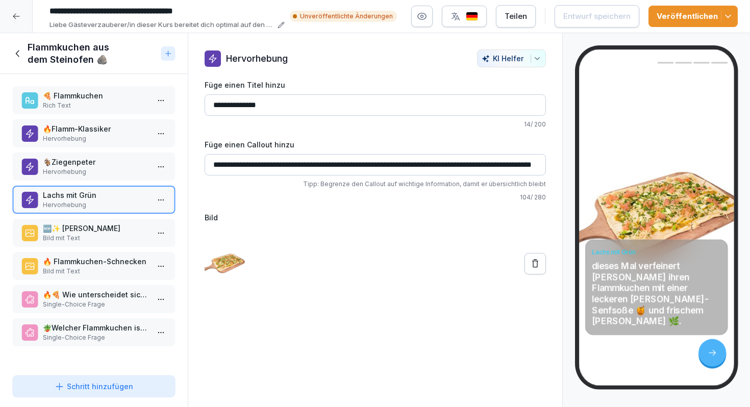
click at [104, 218] on div "🍕 Flammkuchen Rich Text 🔥[PERSON_NAME]-Klassiker Hervorhebung 🐐Ziegenpeter Herv…" at bounding box center [94, 223] width 188 height 298
click at [104, 227] on p "🆕✨ [PERSON_NAME]" at bounding box center [96, 228] width 106 height 11
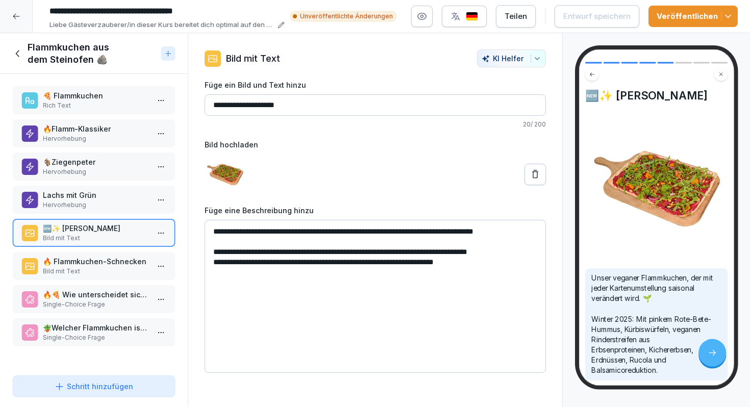
click at [17, 49] on icon at bounding box center [17, 53] width 11 height 11
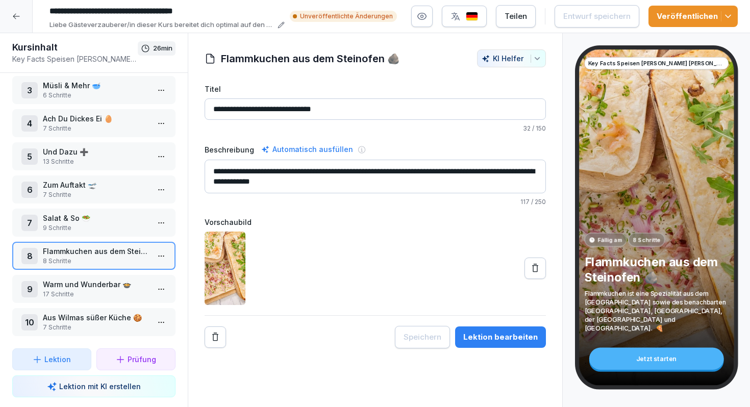
click at [96, 124] on p "Ach Du Dickes Ei 🥚" at bounding box center [96, 118] width 106 height 11
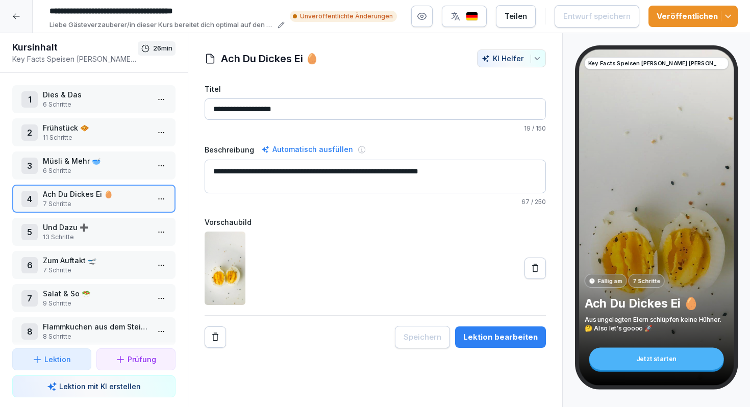
click at [125, 127] on p "Frühstück 🧇" at bounding box center [96, 128] width 106 height 11
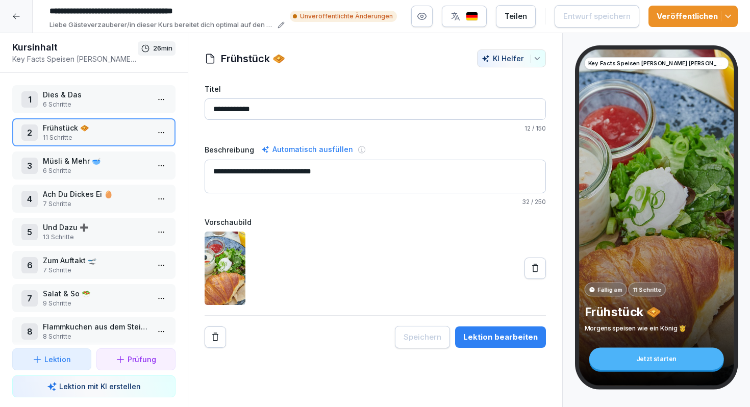
click at [163, 134] on html "**********" at bounding box center [375, 203] width 750 height 407
click at [128, 155] on div "Schritte bearbeiten" at bounding box center [123, 153] width 78 height 11
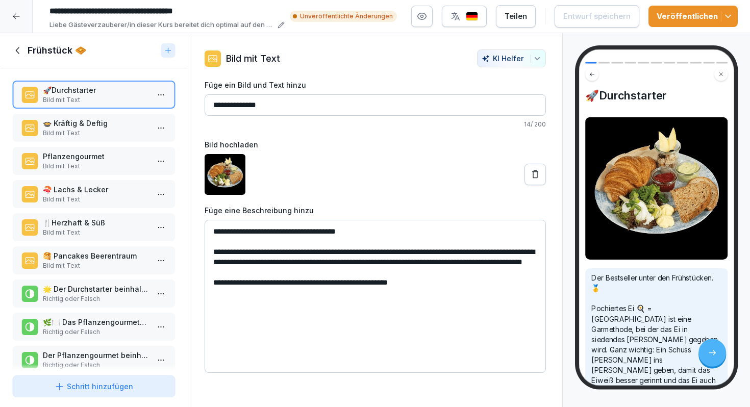
click at [110, 132] on p "Bild mit Text" at bounding box center [96, 133] width 106 height 9
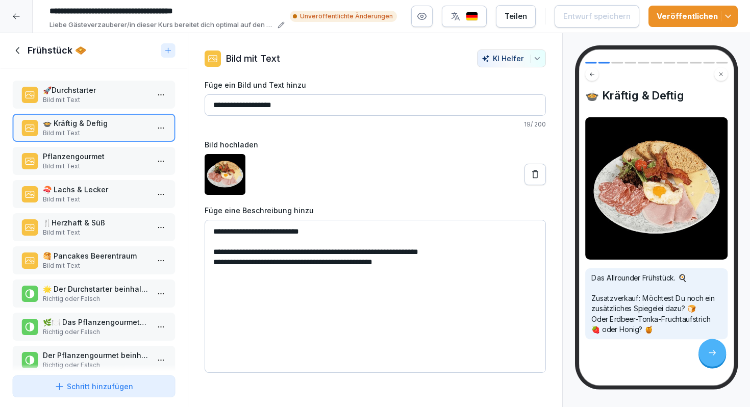
click at [28, 48] on h1 "Frühstück 🧇" at bounding box center [57, 50] width 59 height 12
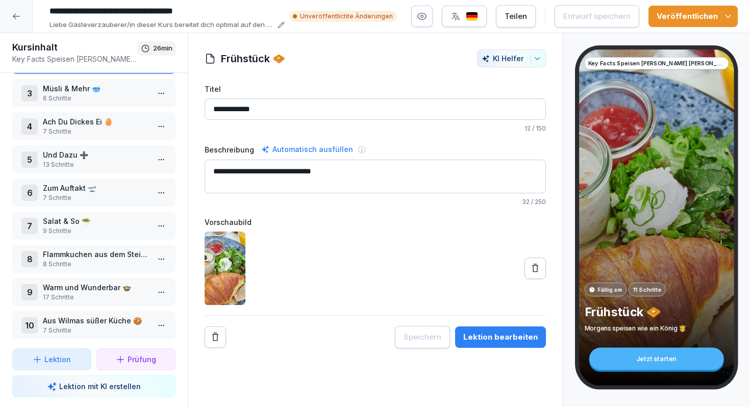
scroll to position [76, 0]
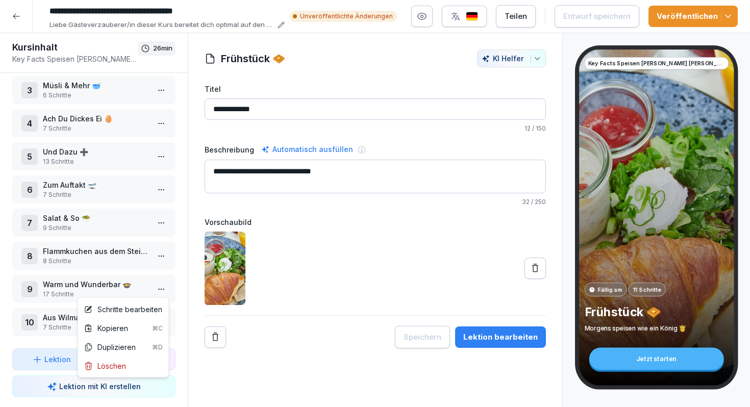
click at [160, 285] on html "**********" at bounding box center [375, 203] width 750 height 407
click at [143, 302] on div "Schritte bearbeiten" at bounding box center [123, 309] width 87 height 19
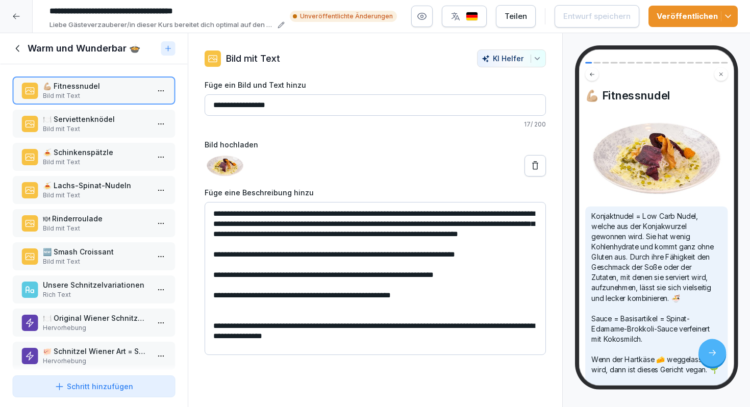
click at [96, 251] on p "🆕 Smash Croissant" at bounding box center [96, 252] width 106 height 11
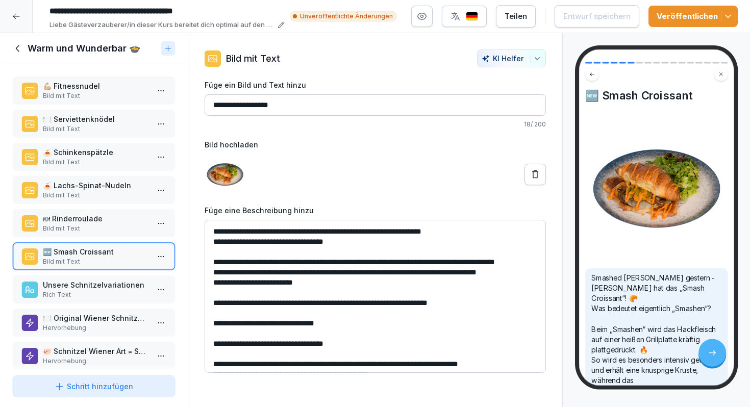
scroll to position [13, 0]
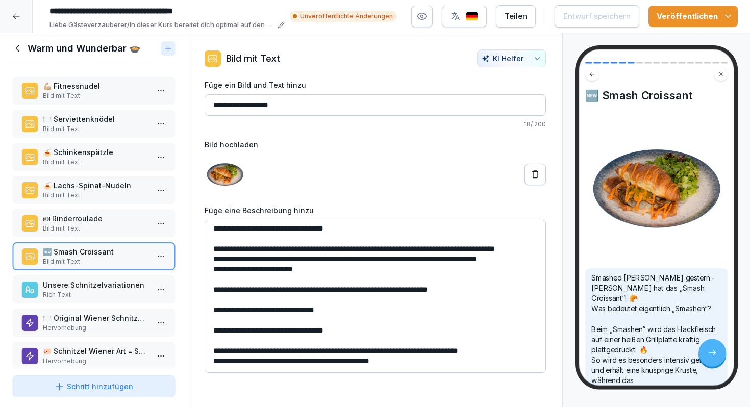
click at [105, 284] on p "Unsere Schnitzelvariationen" at bounding box center [96, 285] width 106 height 11
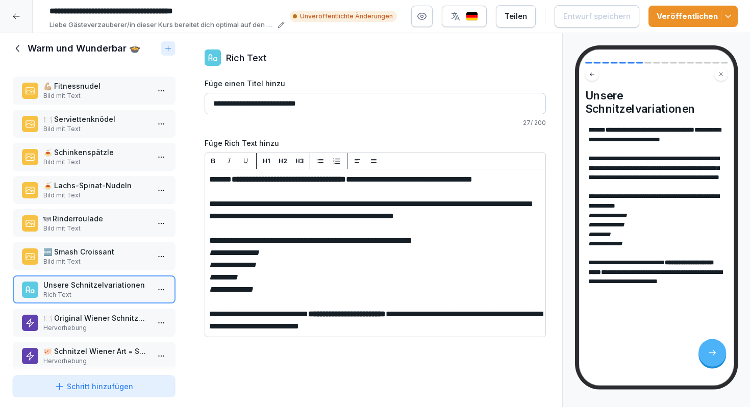
click at [98, 316] on p "🍽️ Original Wiener Schnitzel=Kalbsschnitzel" at bounding box center [96, 318] width 106 height 11
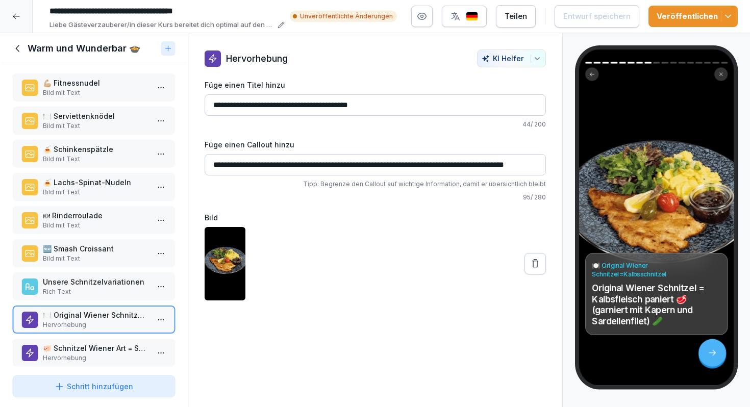
click at [24, 52] on div "Warm und Wunderbar 🍲" at bounding box center [84, 48] width 145 height 12
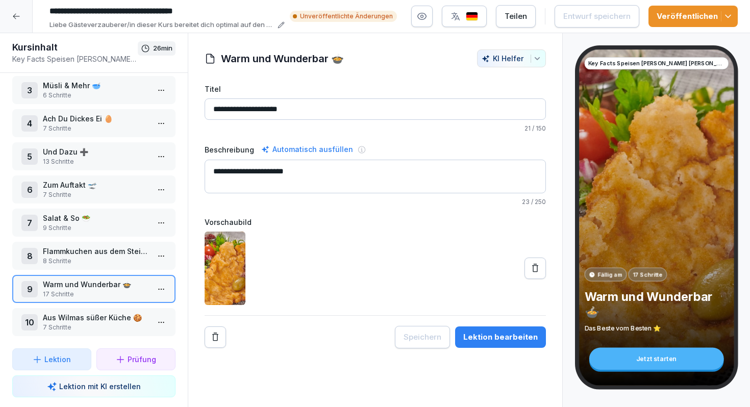
click at [88, 313] on p "Aus Wilmas süßer Küche 🍪" at bounding box center [96, 317] width 106 height 11
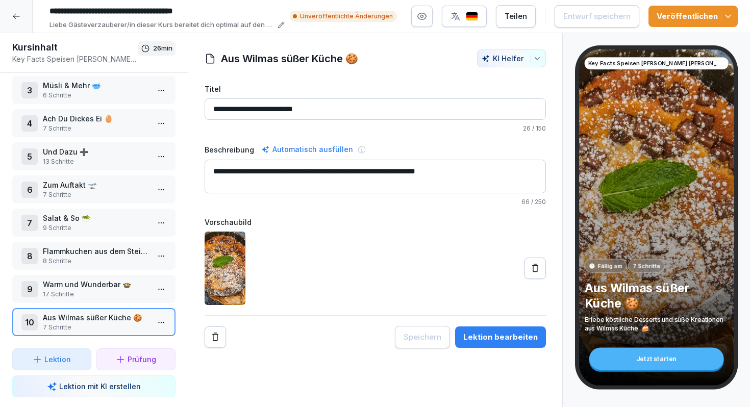
click at [164, 323] on html "**********" at bounding box center [375, 203] width 750 height 407
click at [130, 251] on div "Schritte bearbeiten" at bounding box center [123, 245] width 78 height 11
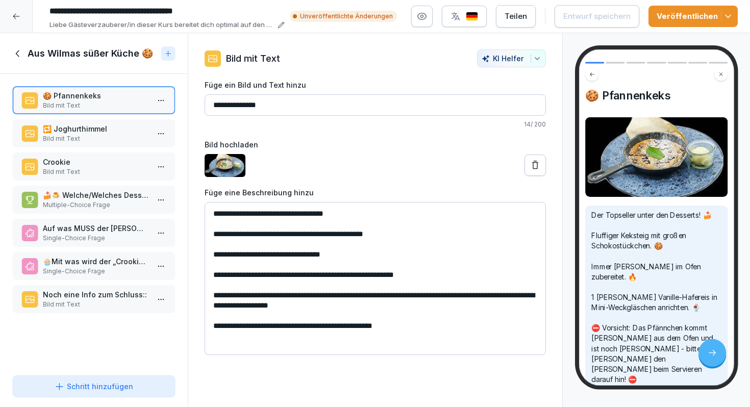
click at [110, 137] on p "Bild mit Text" at bounding box center [96, 138] width 106 height 9
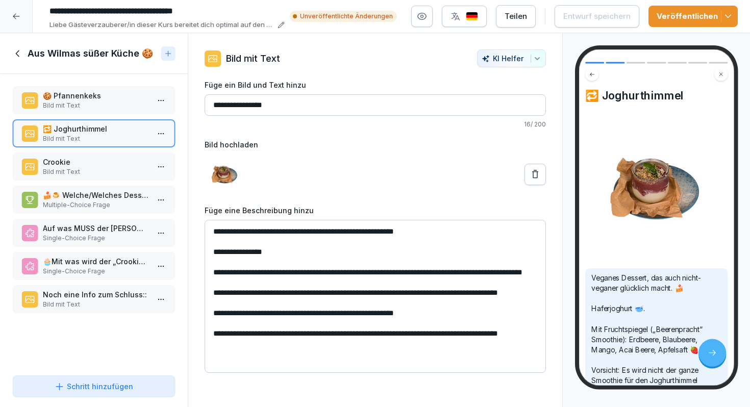
scroll to position [3, 0]
click at [76, 167] on p "Bild mit Text" at bounding box center [96, 171] width 106 height 9
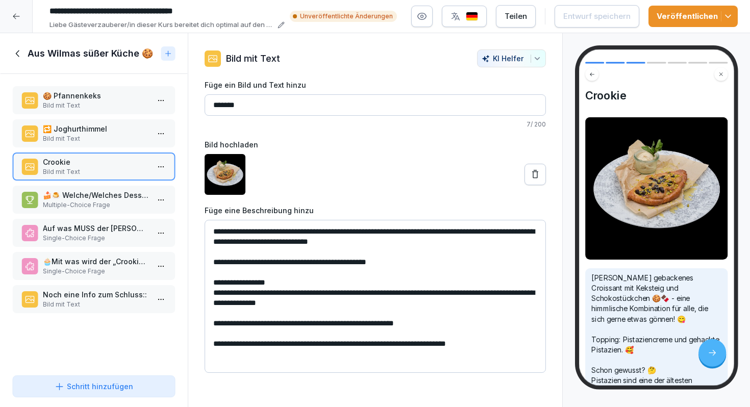
click at [85, 202] on p "Multiple-Choice Frage" at bounding box center [96, 205] width 106 height 9
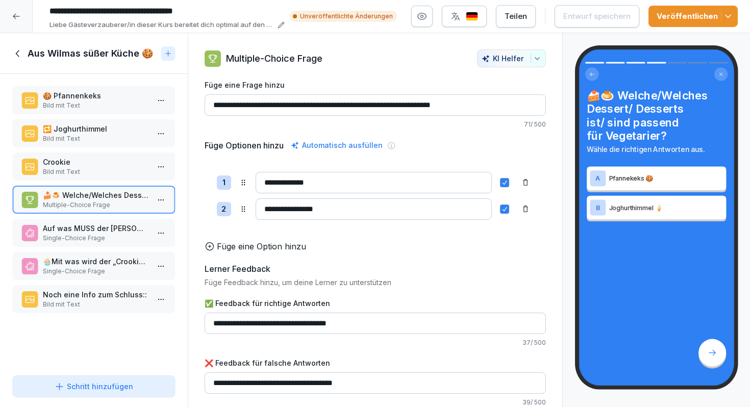
click at [112, 108] on p "Bild mit Text" at bounding box center [96, 105] width 106 height 9
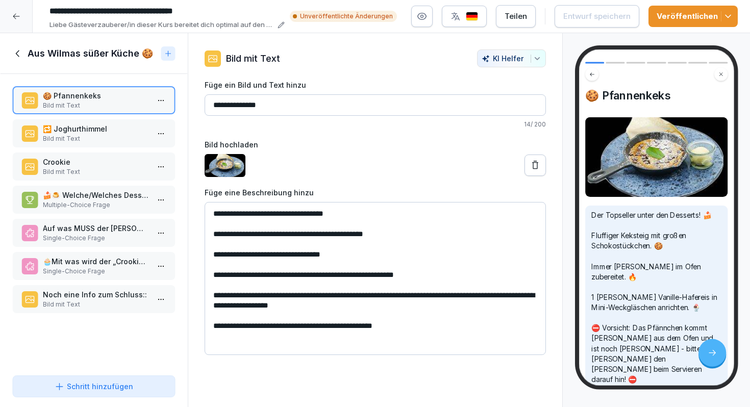
click at [90, 297] on p "Noch eine Info zum Schluss::" at bounding box center [96, 294] width 106 height 11
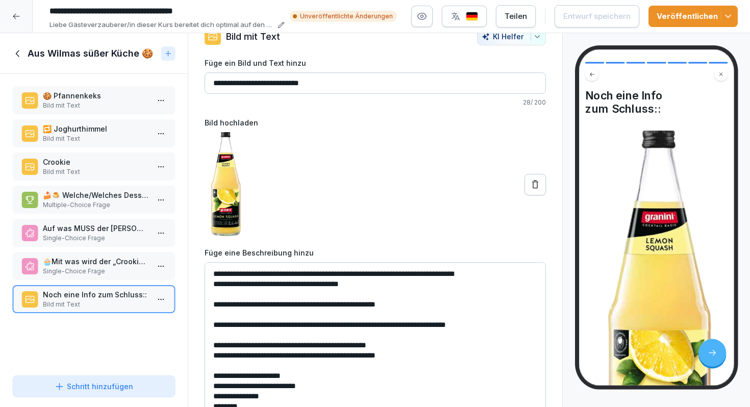
scroll to position [30, 0]
